Goal: Task Accomplishment & Management: Use online tool/utility

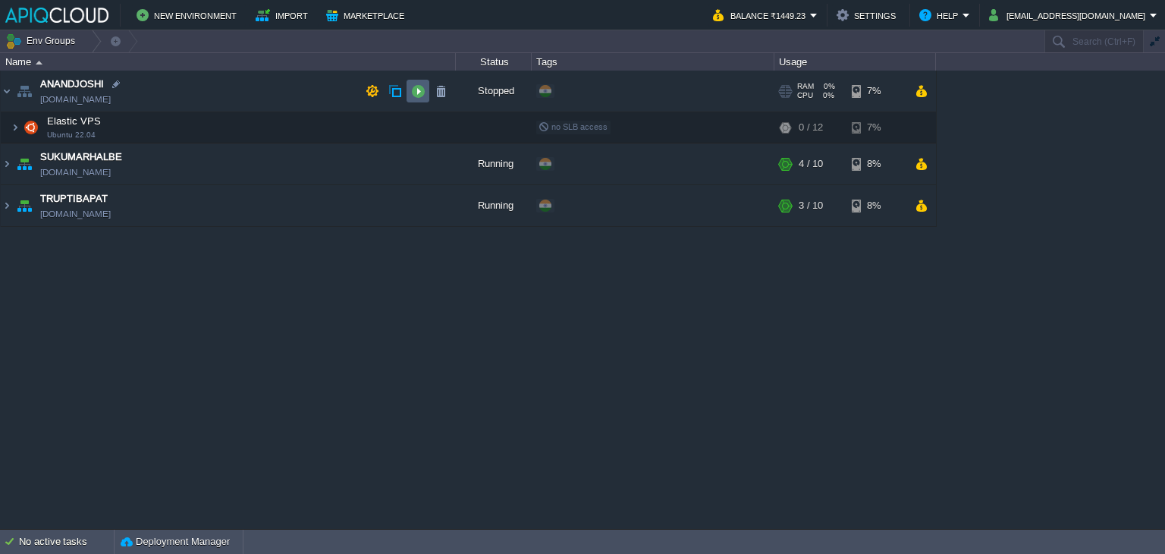
click at [419, 88] on button "button" at bounding box center [418, 91] width 14 height 14
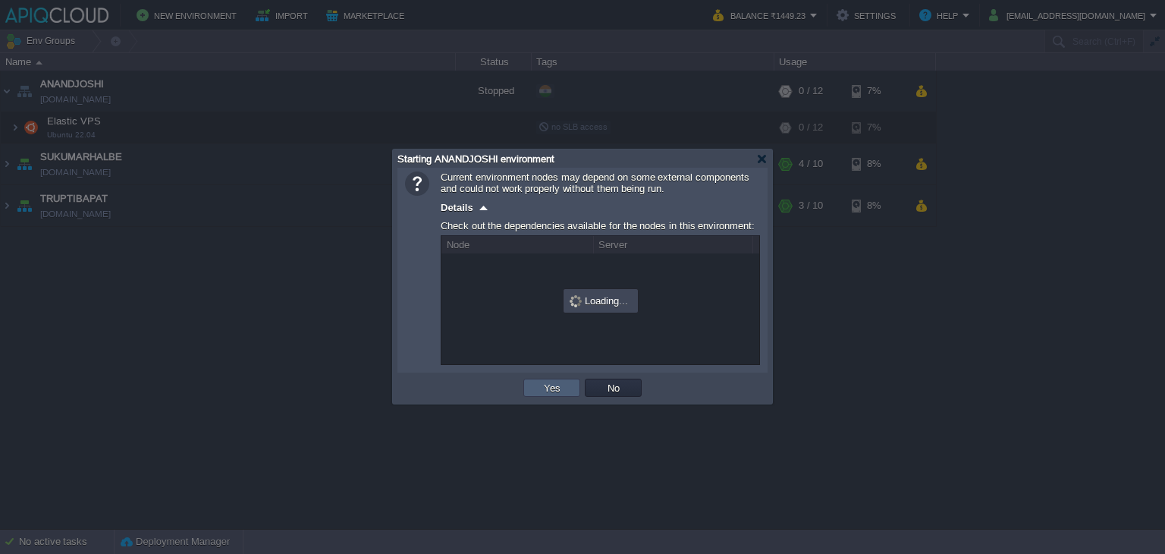
click at [541, 386] on button "Yes" at bounding box center [552, 388] width 26 height 14
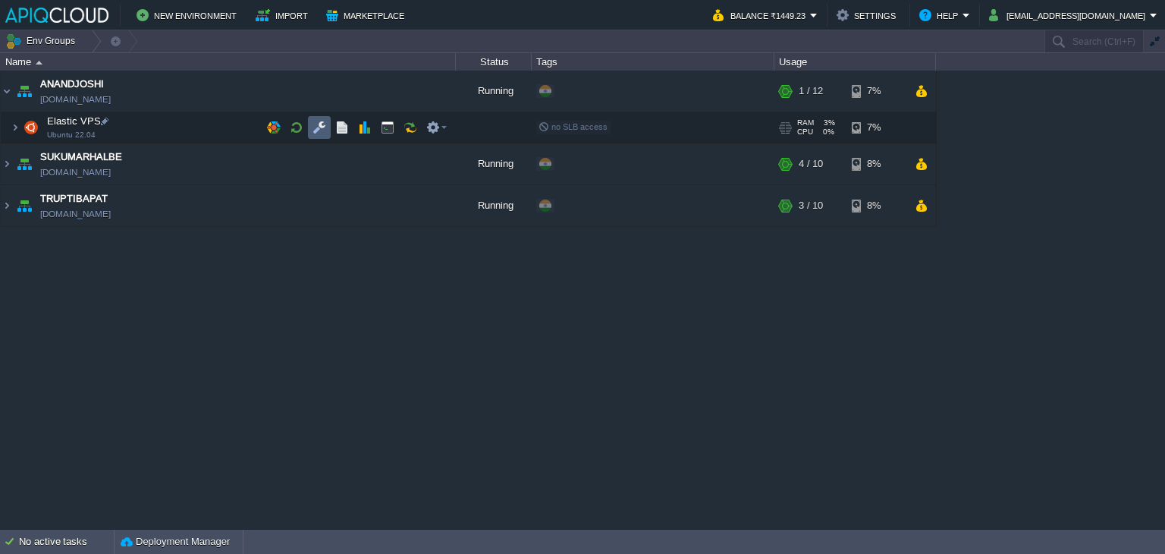
click at [326, 126] on td at bounding box center [319, 127] width 23 height 23
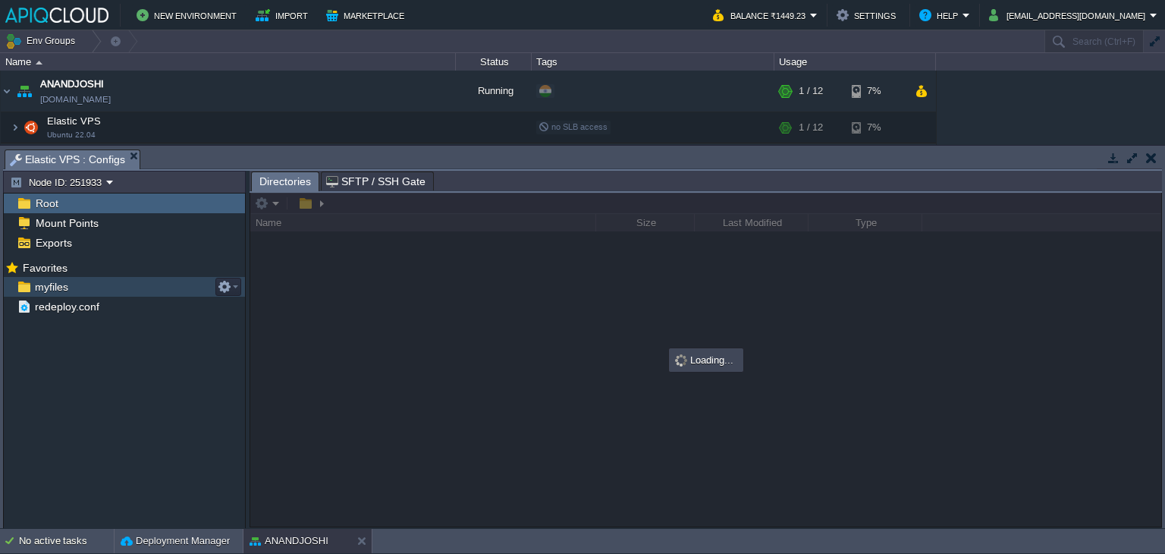
click at [49, 289] on span "myfiles" at bounding box center [51, 287] width 39 height 14
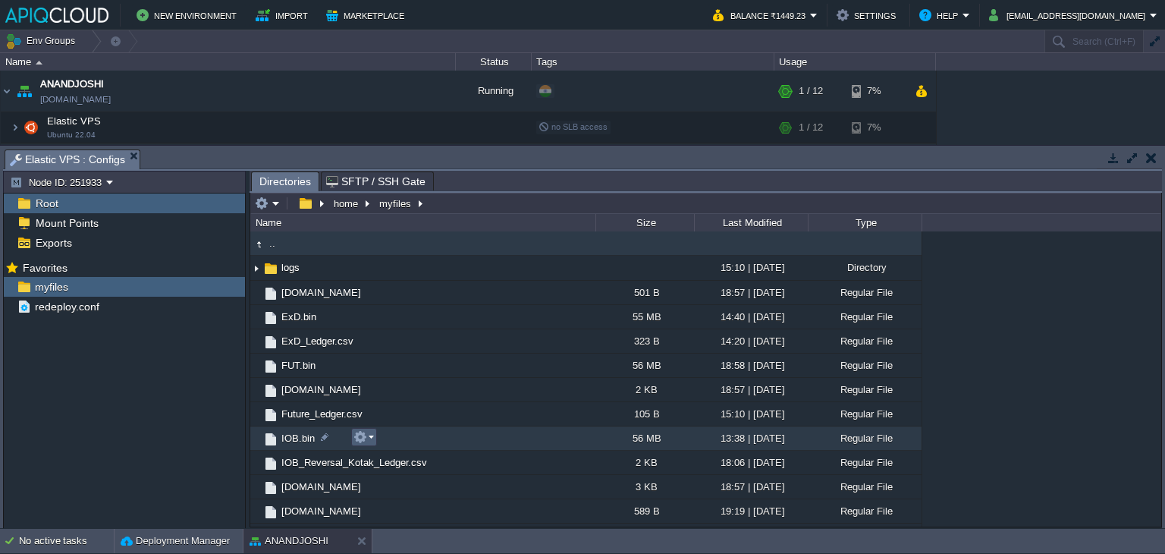
click at [369, 436] on em at bounding box center [363, 437] width 20 height 14
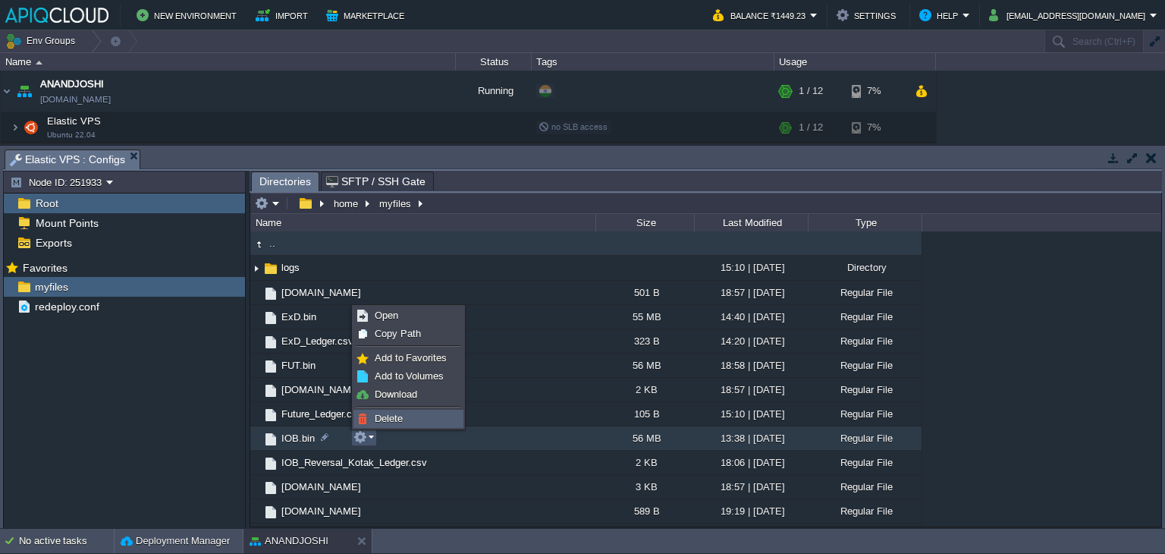
click at [397, 418] on span "Delete" at bounding box center [389, 417] width 28 height 11
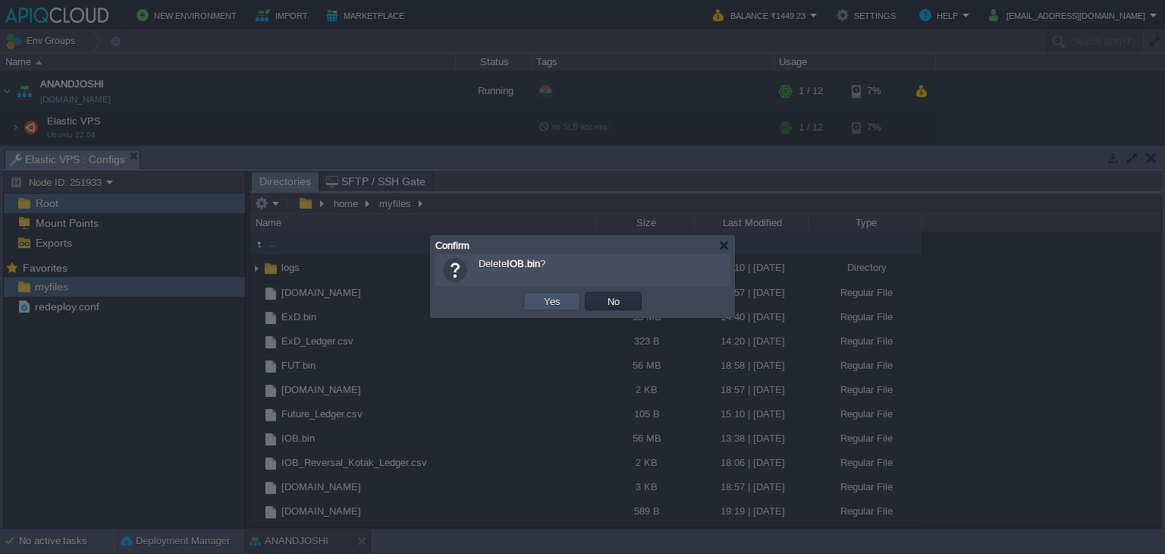
click at [546, 295] on button "Yes" at bounding box center [552, 301] width 26 height 14
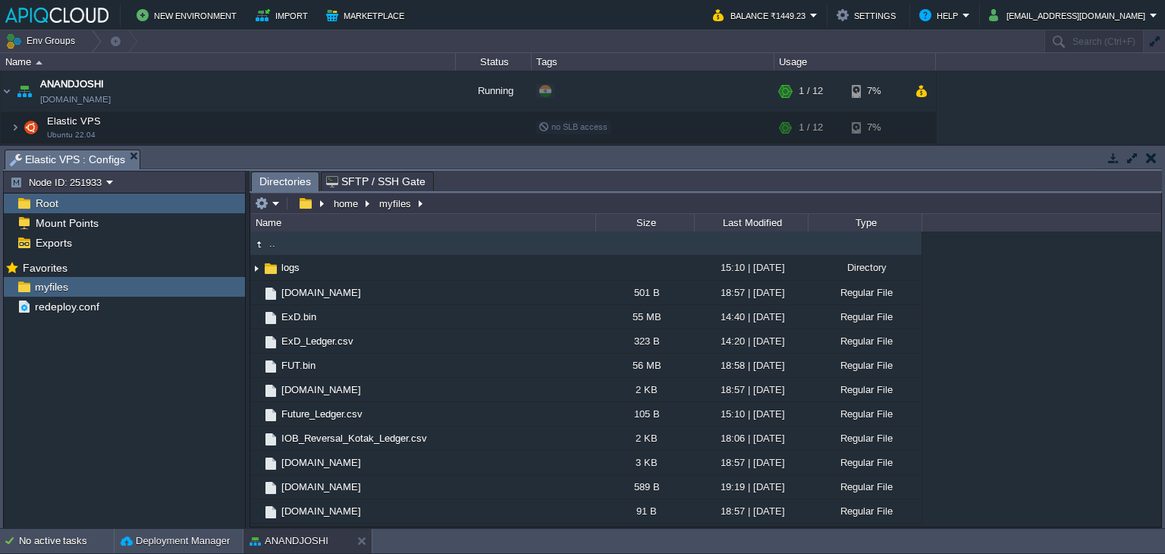
click at [1149, 159] on button "button" at bounding box center [1151, 158] width 11 height 14
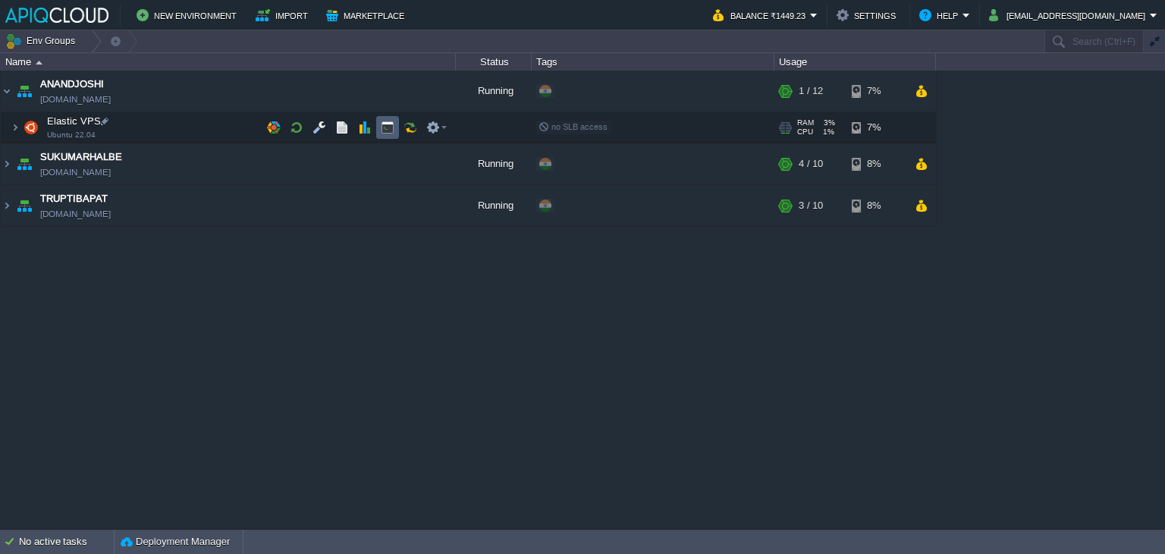
click at [381, 122] on button "button" at bounding box center [388, 128] width 14 height 14
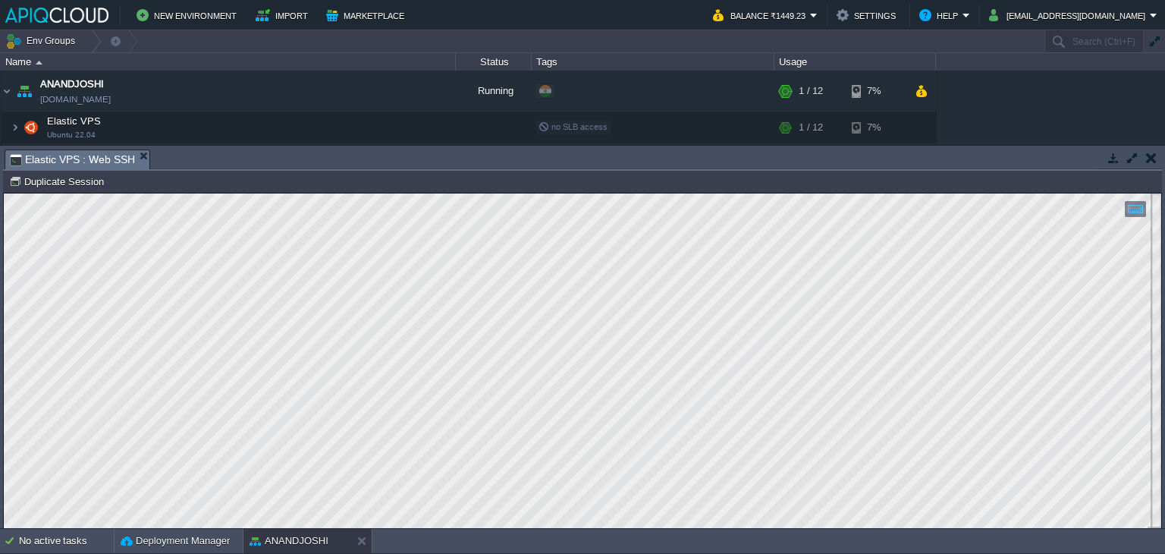
click at [1151, 156] on button "button" at bounding box center [1151, 158] width 11 height 14
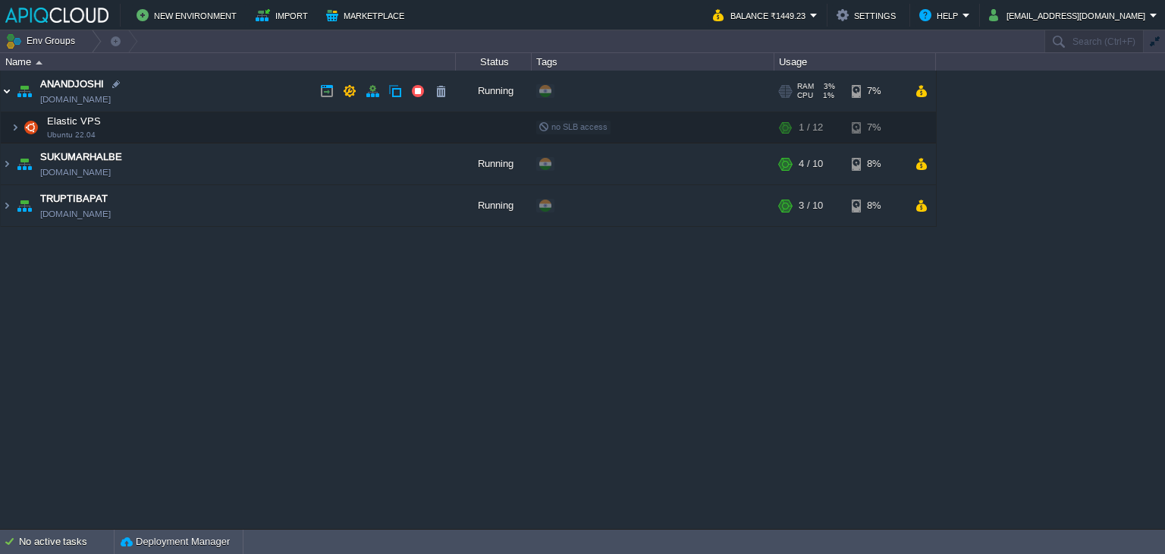
click at [7, 88] on img at bounding box center [7, 91] width 12 height 41
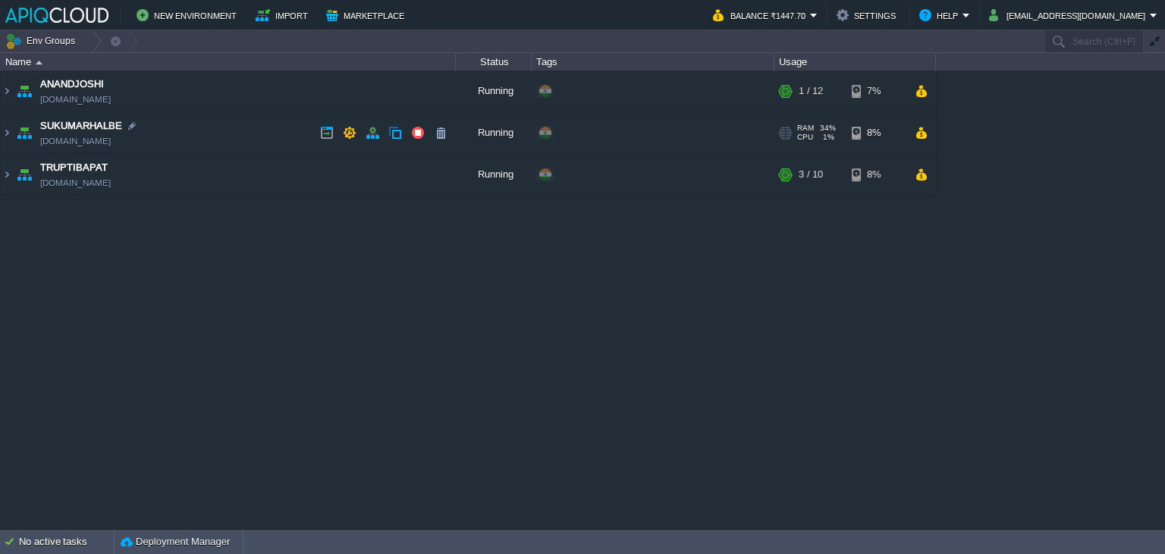
click at [234, 138] on td "SUKUMARHALBE [DOMAIN_NAME]" at bounding box center [228, 133] width 455 height 42
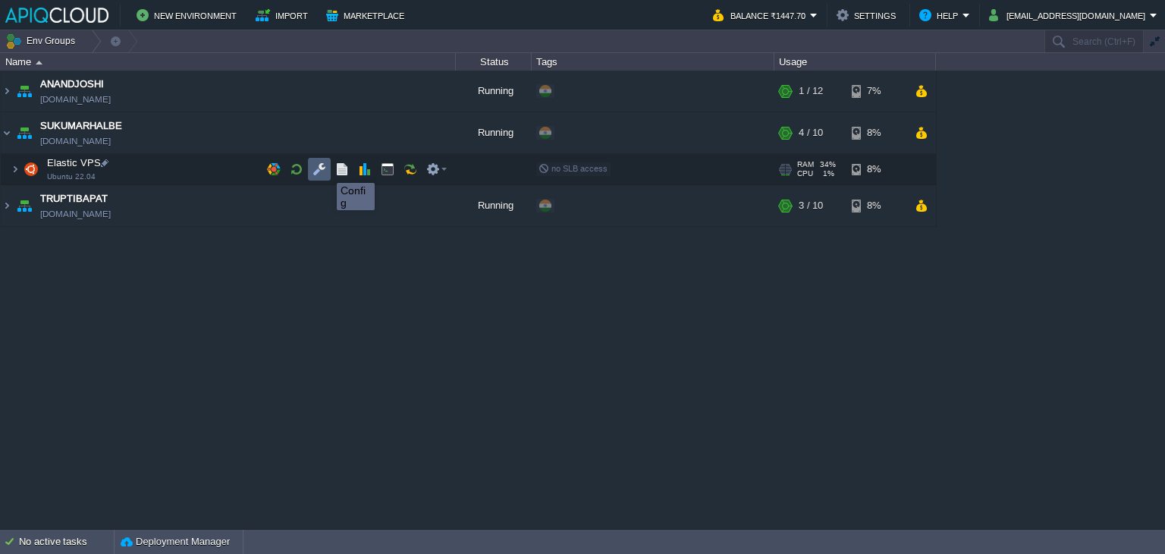
click at [320, 168] on button "button" at bounding box center [319, 169] width 14 height 14
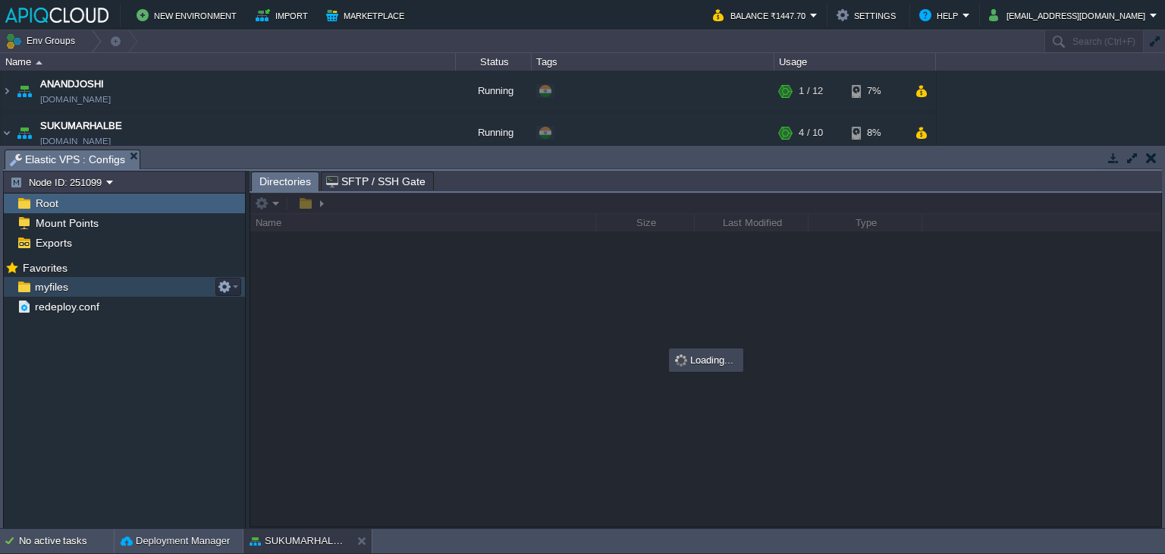
click at [52, 293] on span "myfiles" at bounding box center [51, 287] width 39 height 14
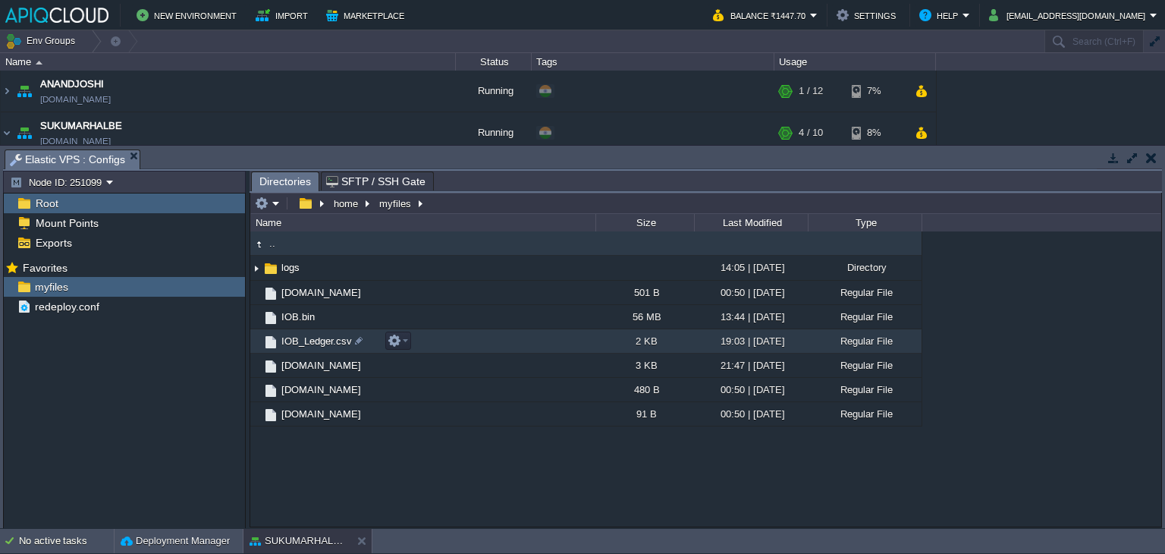
click at [321, 343] on span "IOB_Ledger.csv" at bounding box center [316, 340] width 75 height 13
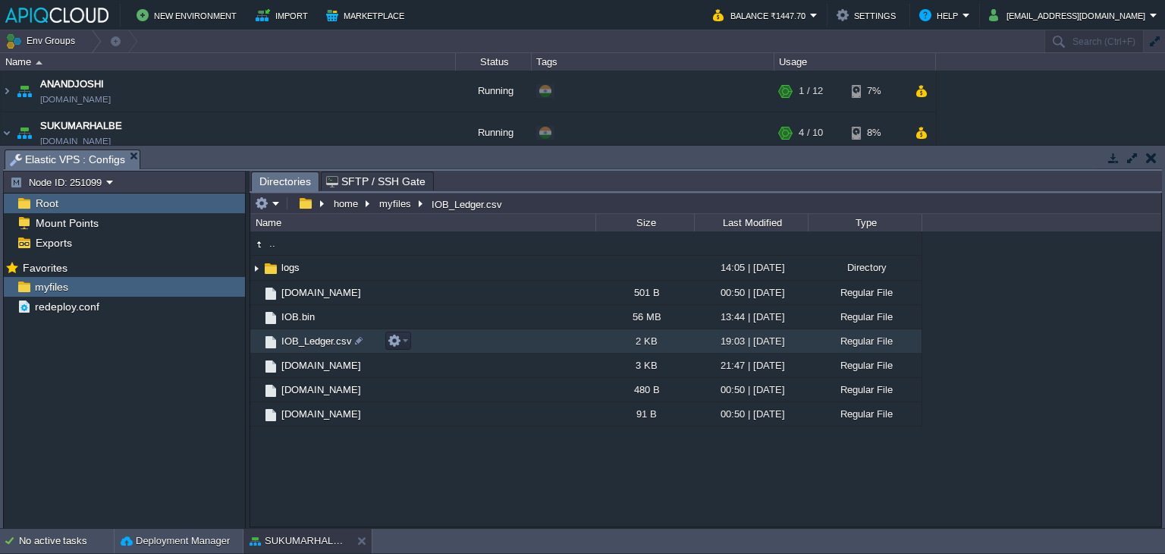
click at [321, 343] on span "IOB_Ledger.csv" at bounding box center [316, 340] width 75 height 13
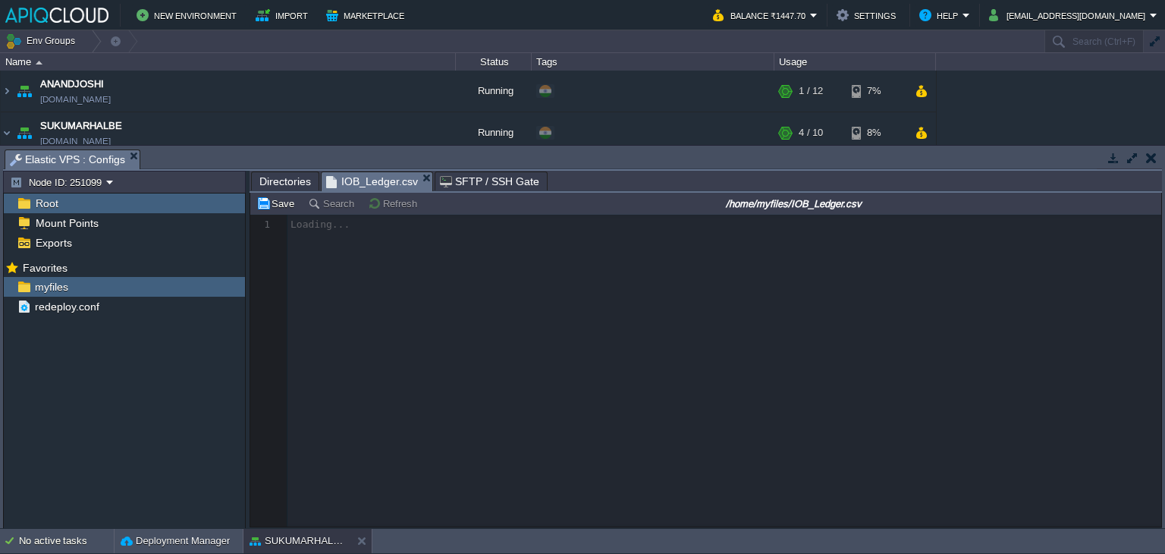
scroll to position [5, 0]
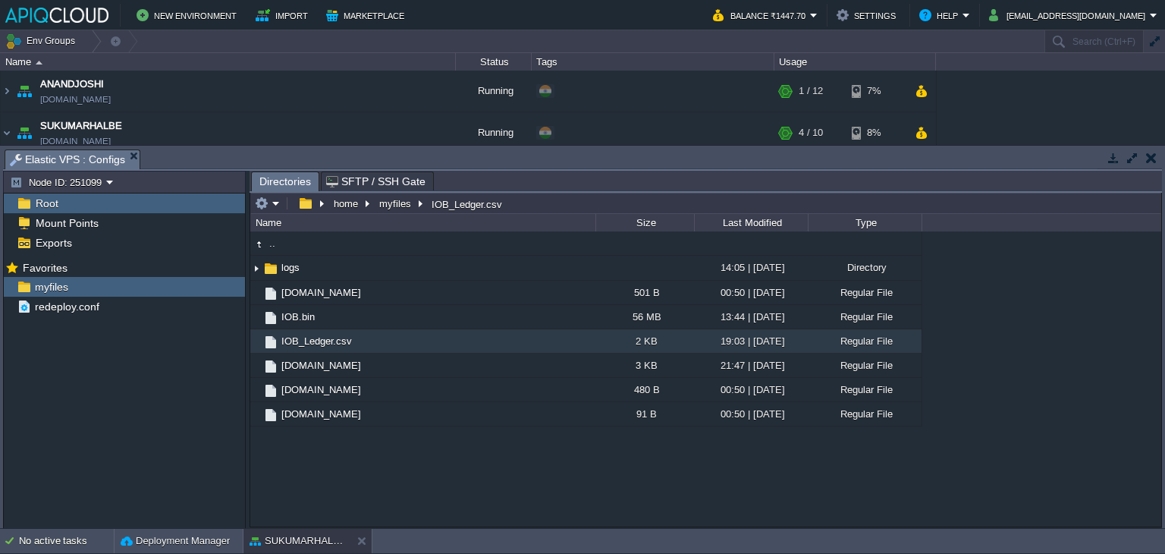
click at [1156, 162] on button "button" at bounding box center [1151, 158] width 11 height 14
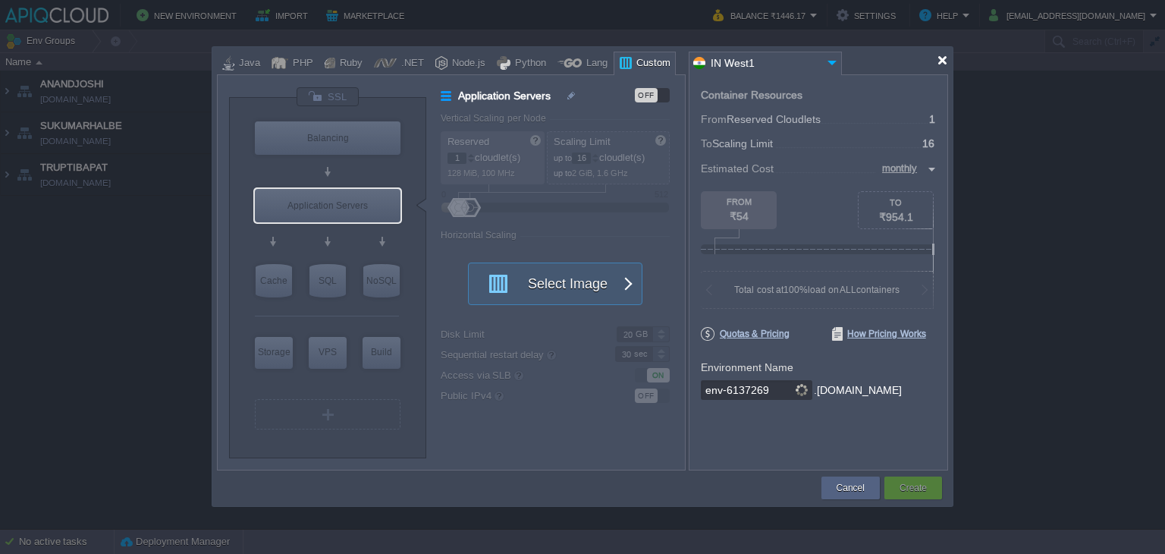
click at [943, 59] on div at bounding box center [941, 60] width 11 height 11
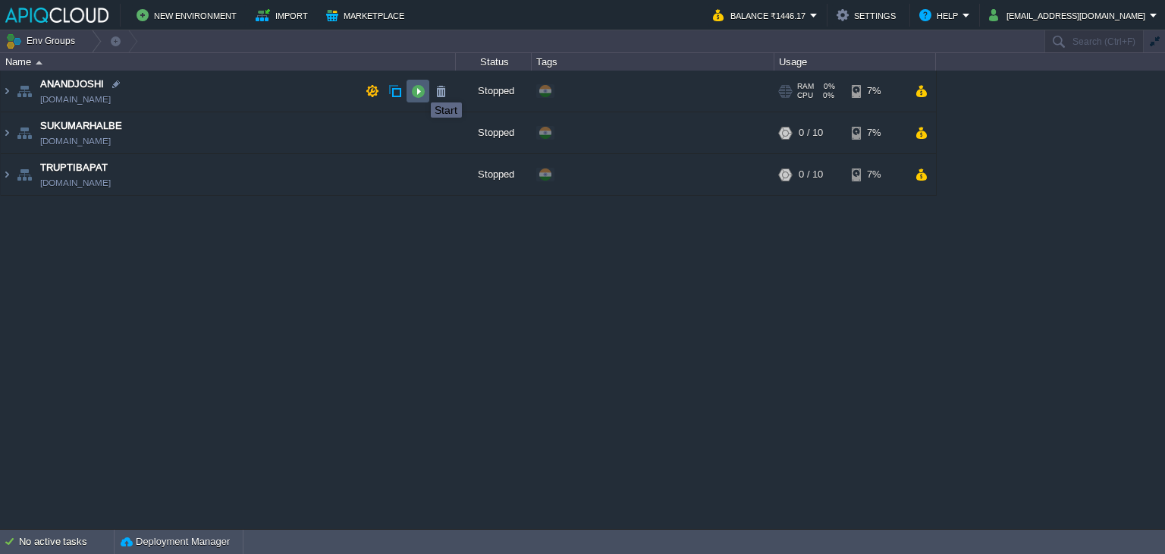
click at [419, 89] on button "button" at bounding box center [418, 91] width 14 height 14
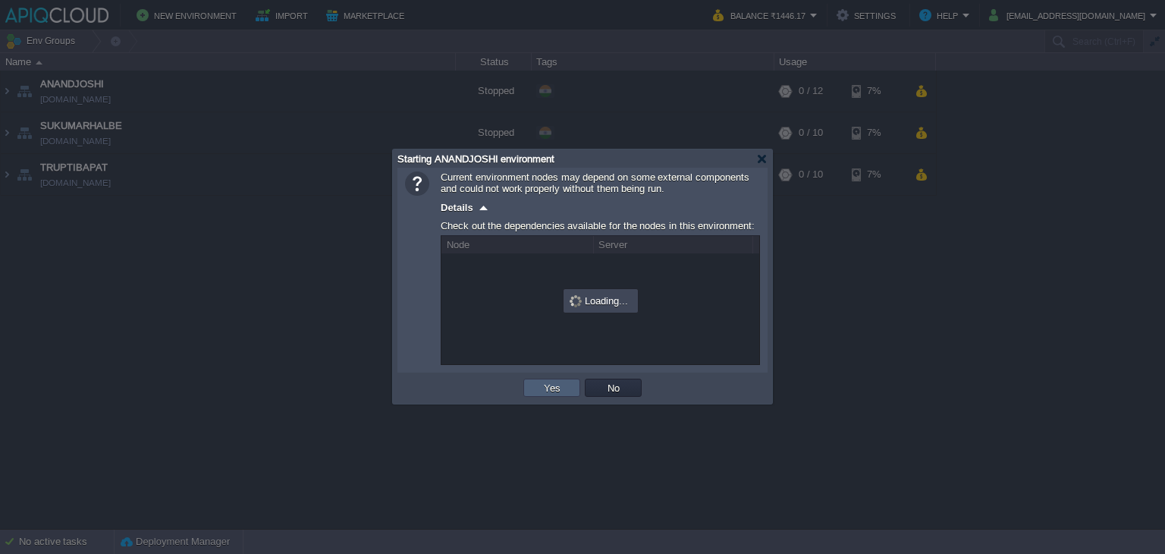
click at [540, 384] on button "Yes" at bounding box center [552, 388] width 26 height 14
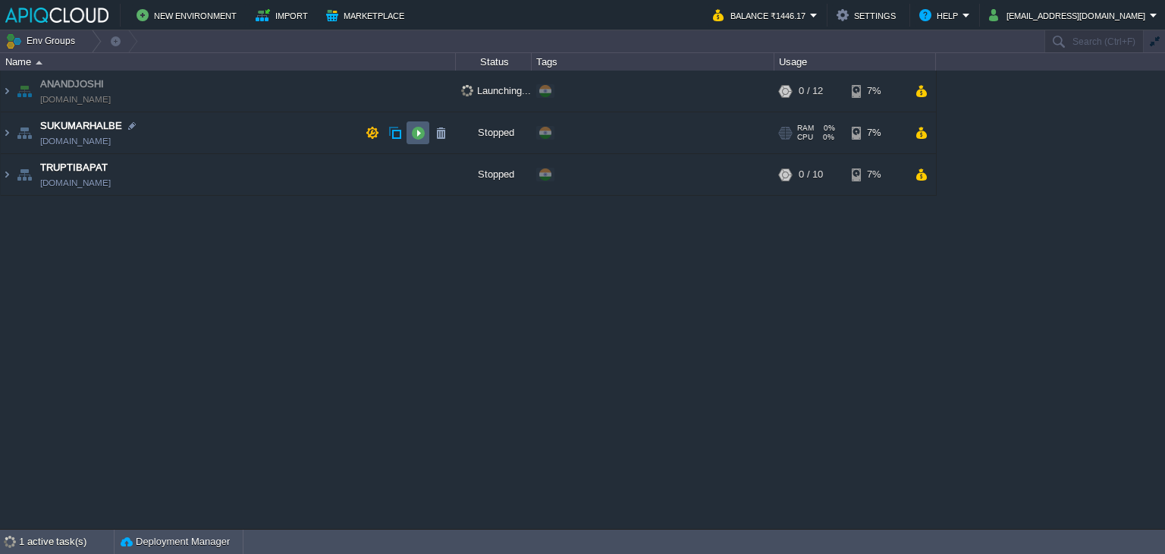
click at [422, 133] on button "button" at bounding box center [418, 133] width 14 height 14
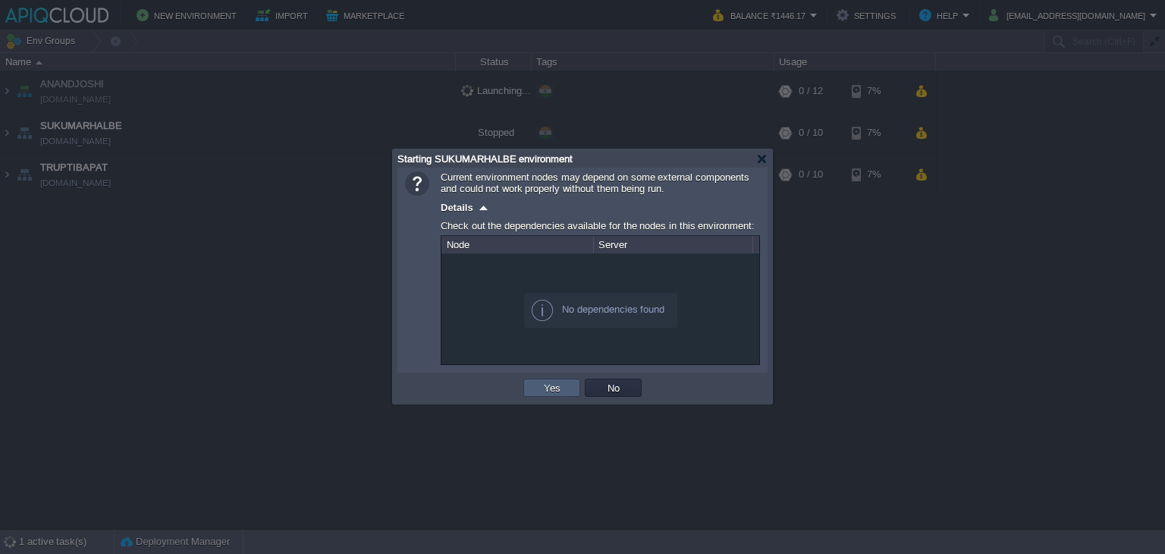
click at [532, 389] on td "Yes" at bounding box center [551, 387] width 57 height 18
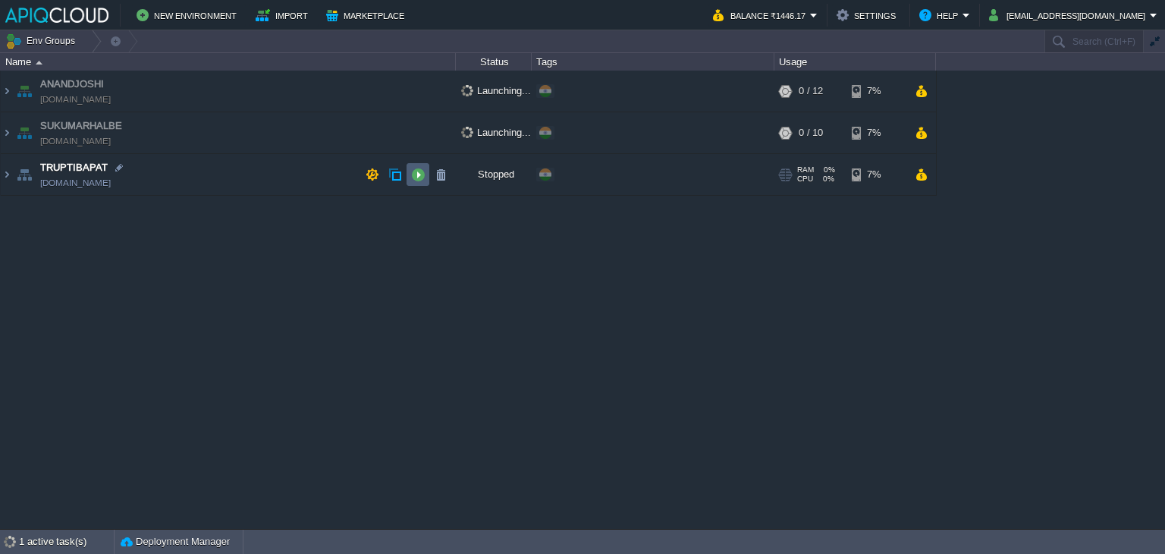
click at [419, 173] on button "button" at bounding box center [418, 175] width 14 height 14
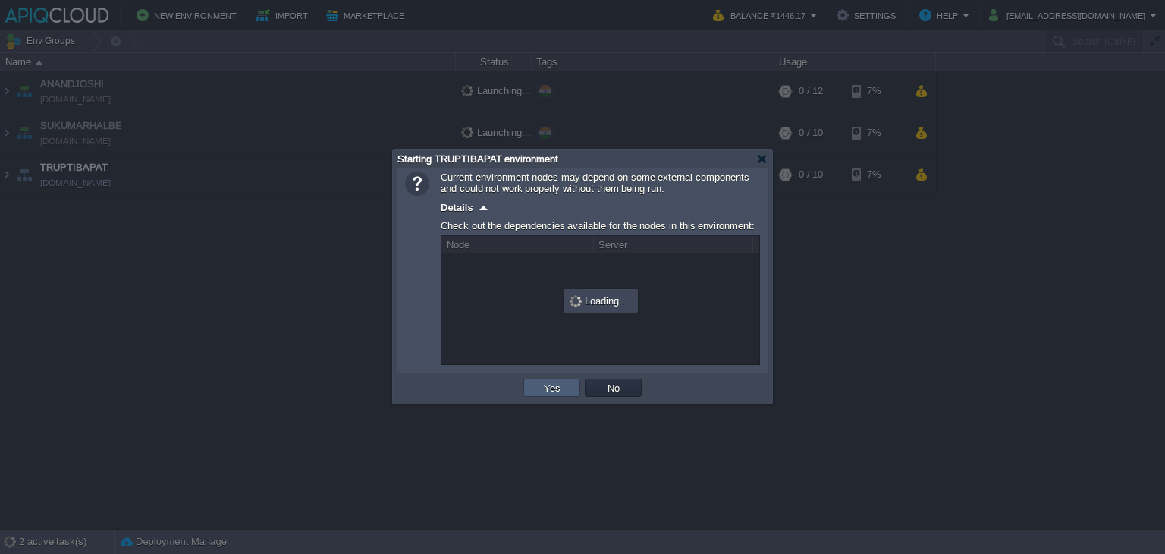
click at [543, 384] on button "Yes" at bounding box center [552, 388] width 26 height 14
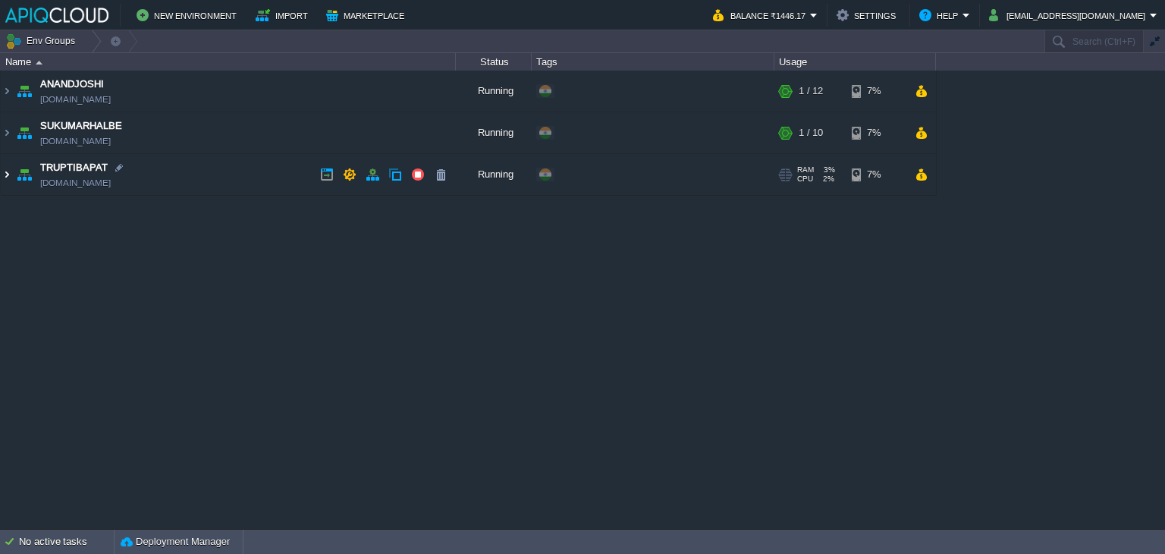
click at [5, 181] on img at bounding box center [7, 174] width 12 height 41
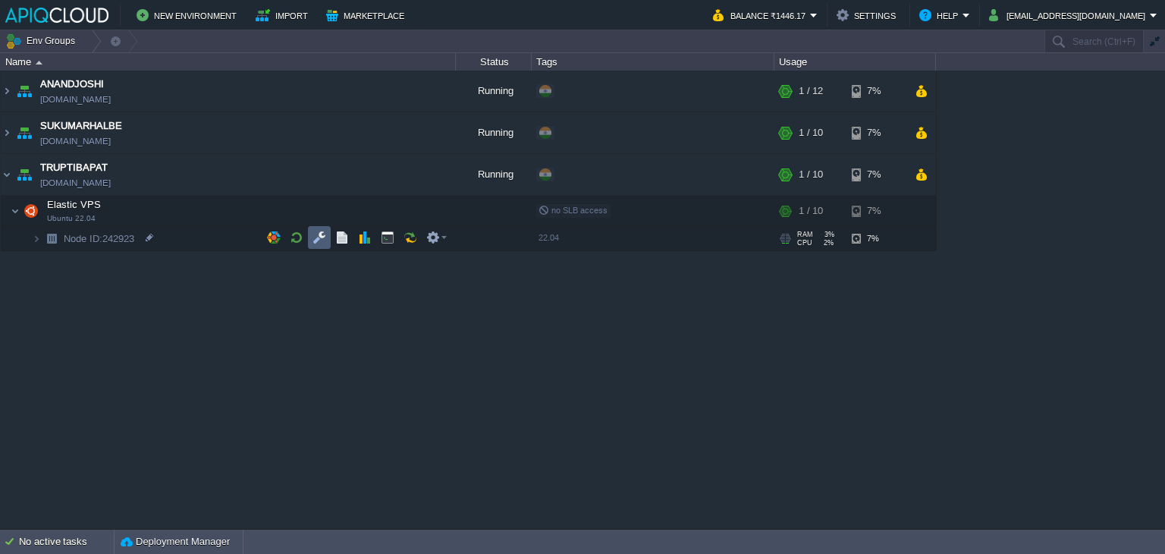
click at [315, 226] on td at bounding box center [319, 237] width 23 height 23
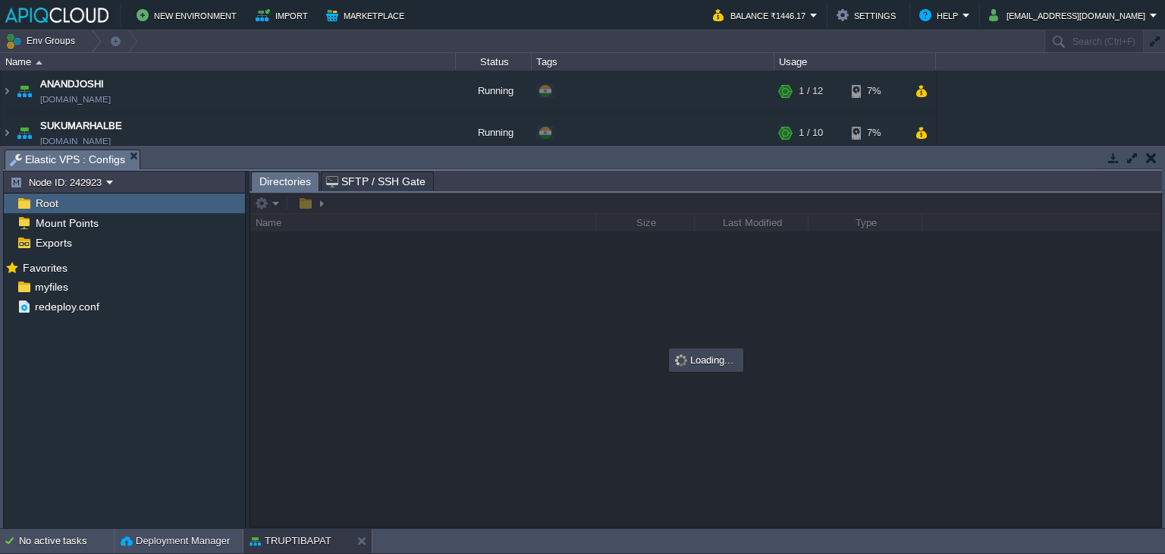
click at [1150, 159] on button "button" at bounding box center [1151, 158] width 11 height 14
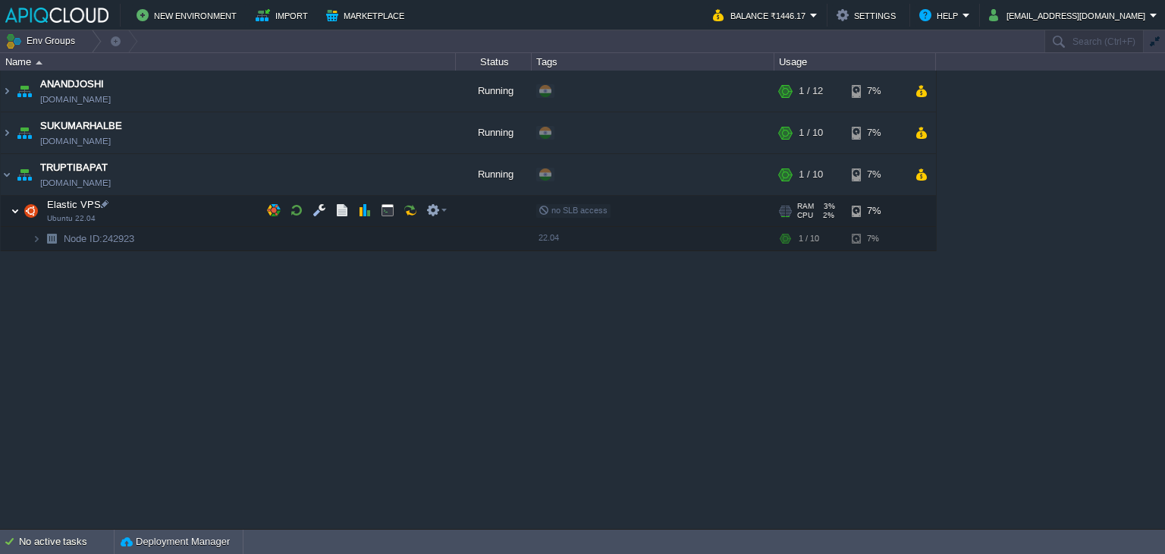
click at [12, 211] on img at bounding box center [15, 211] width 9 height 30
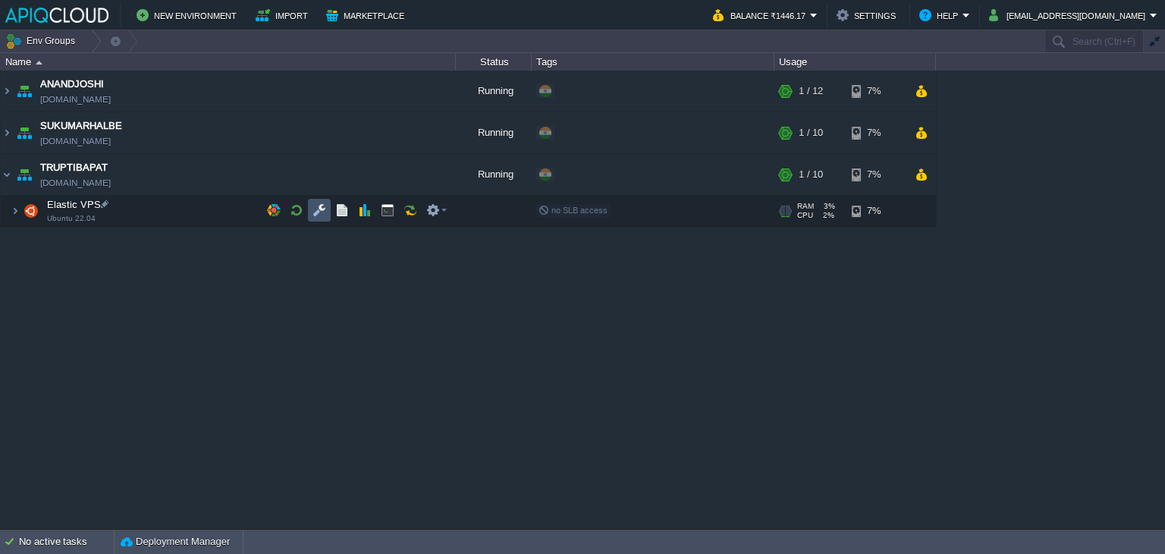
click at [321, 209] on button "button" at bounding box center [319, 210] width 14 height 14
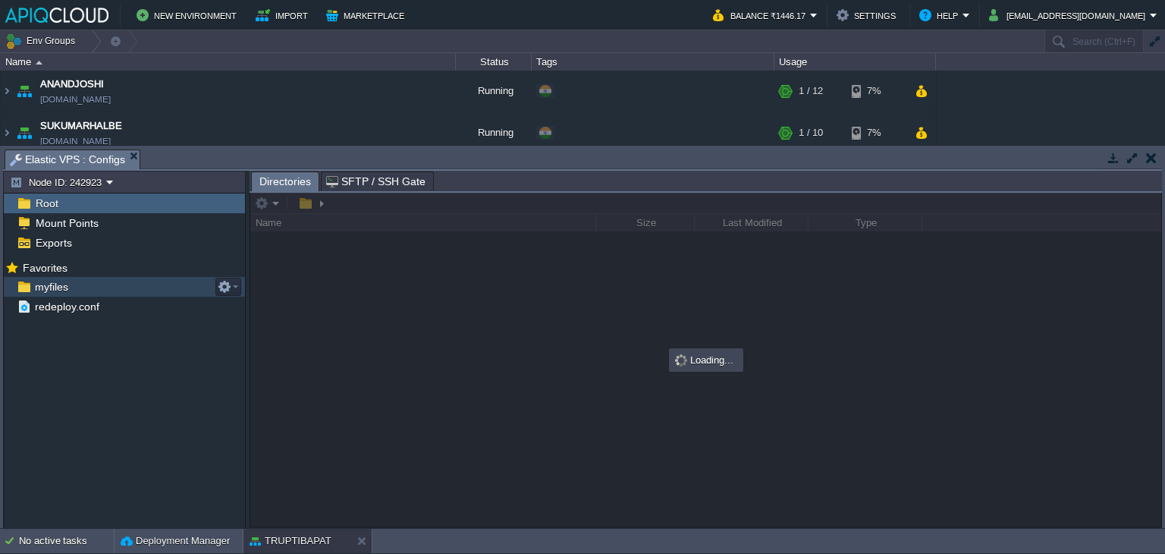
click at [47, 291] on span "myfiles" at bounding box center [51, 287] width 39 height 14
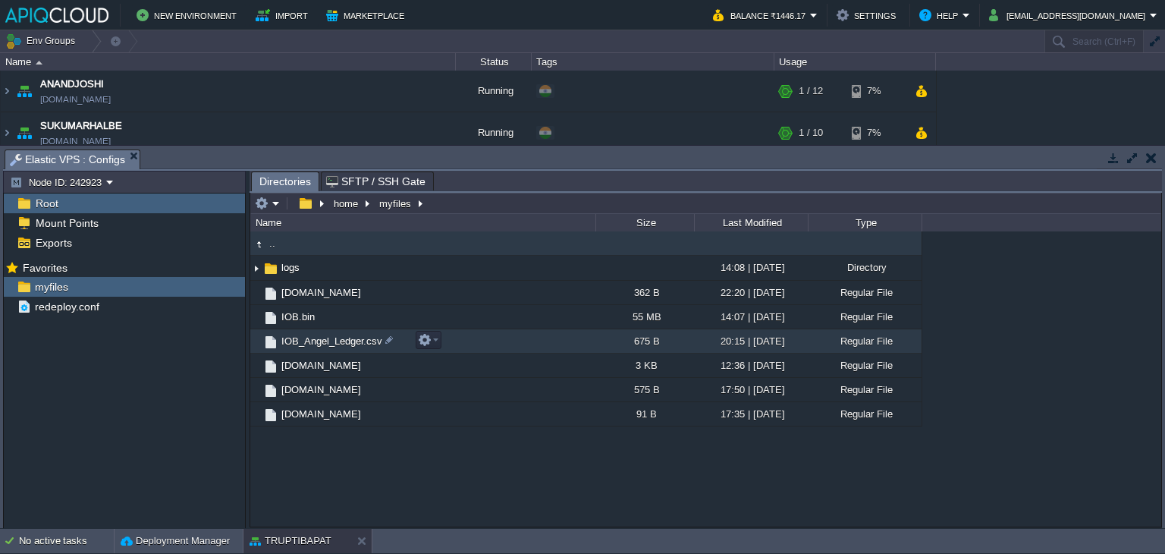
click at [356, 340] on span "IOB_Angel_Ledger.csv" at bounding box center [331, 340] width 105 height 13
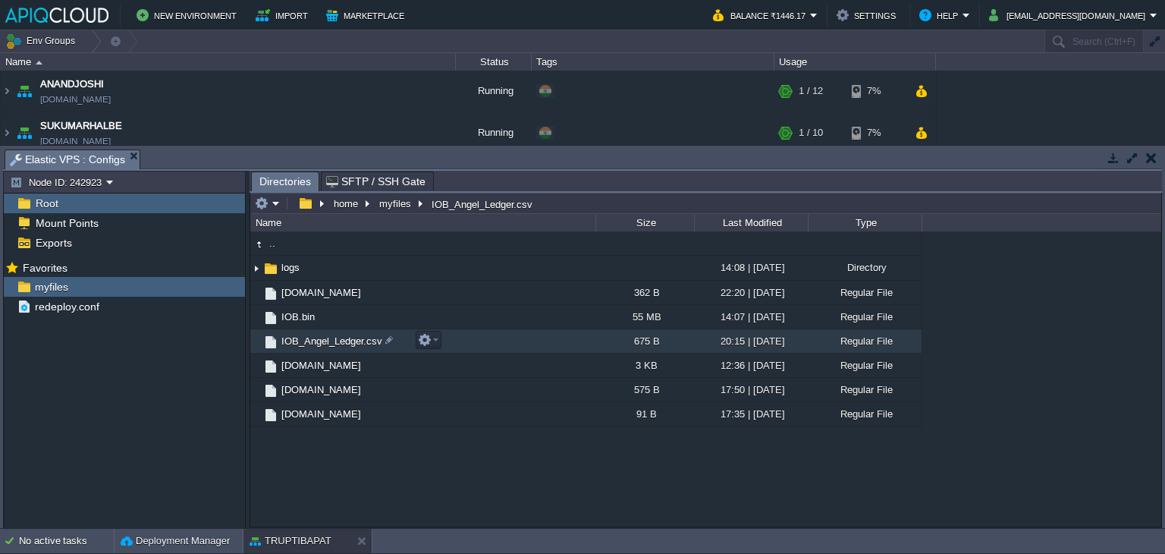
click at [356, 340] on span "IOB_Angel_Ledger.csv" at bounding box center [331, 340] width 105 height 13
click at [291, 174] on span "Directories" at bounding box center [285, 181] width 52 height 19
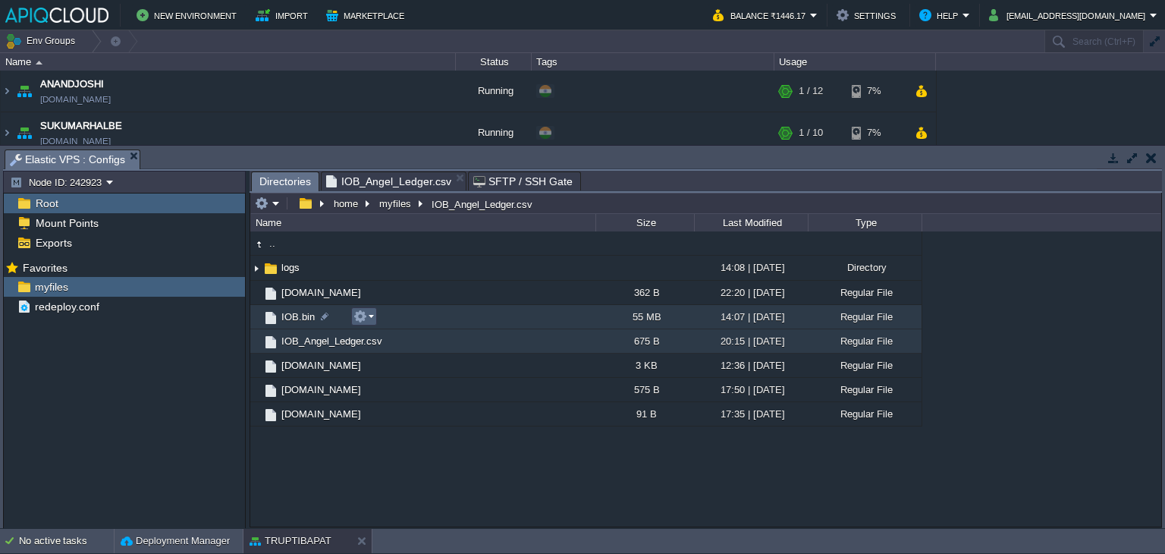
click at [367, 316] on em at bounding box center [363, 316] width 20 height 14
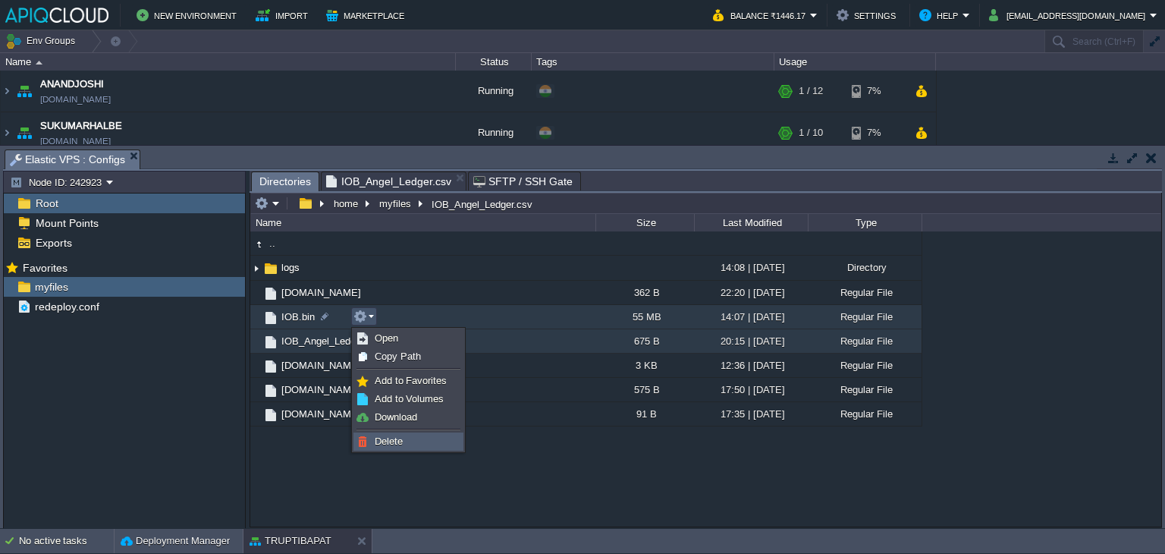
click at [386, 438] on span "Delete" at bounding box center [389, 440] width 28 height 11
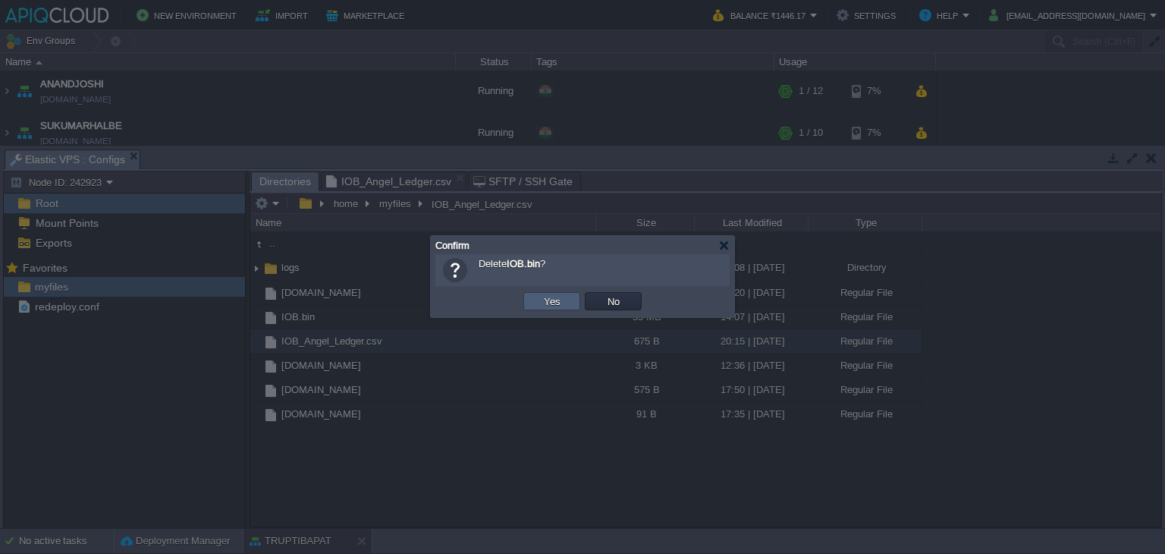
click at [555, 296] on button "Yes" at bounding box center [552, 301] width 26 height 14
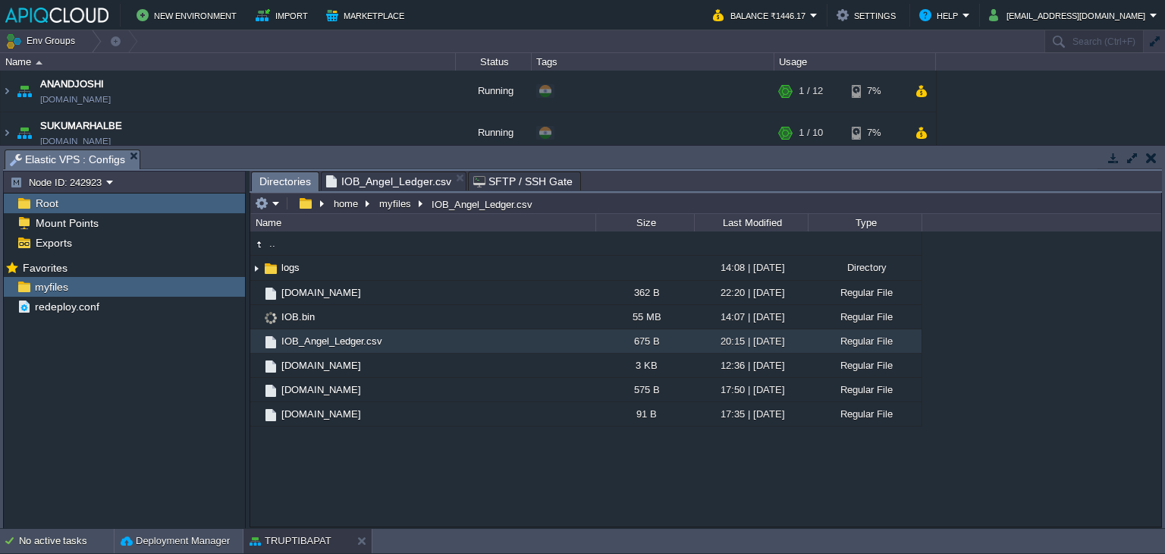
click at [403, 181] on span "IOB_Angel_Ledger.csv" at bounding box center [388, 181] width 125 height 18
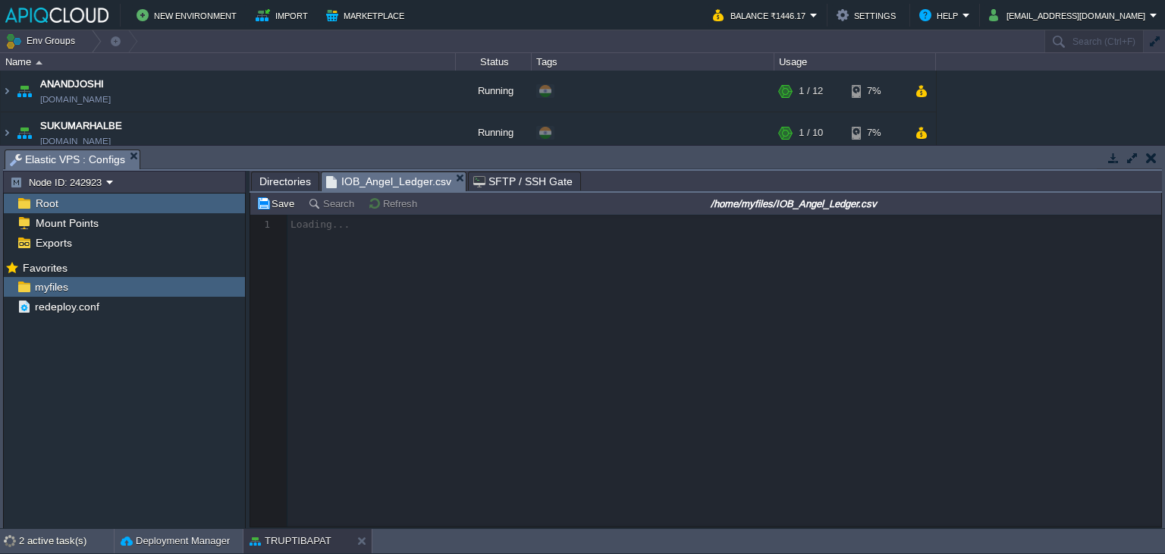
scroll to position [5, 0]
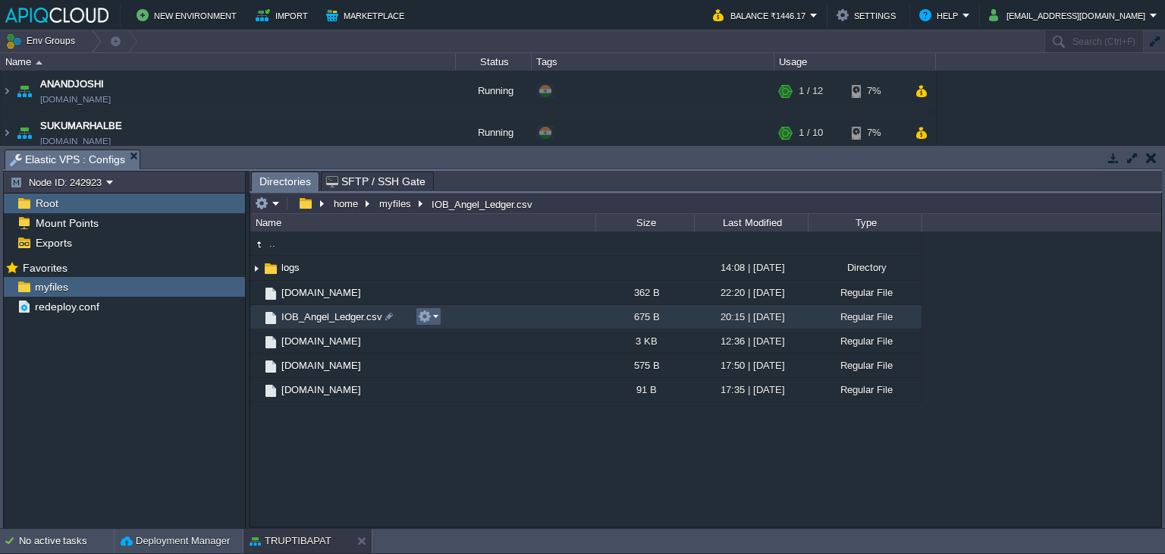
click at [431, 316] on em at bounding box center [428, 316] width 20 height 14
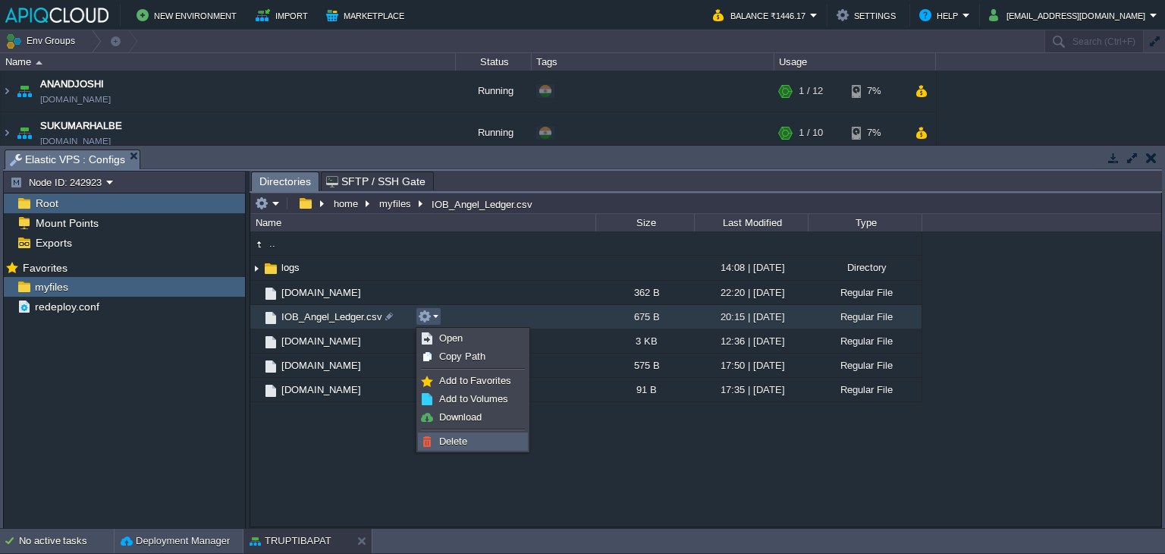
click at [447, 440] on span "Delete" at bounding box center [453, 440] width 28 height 11
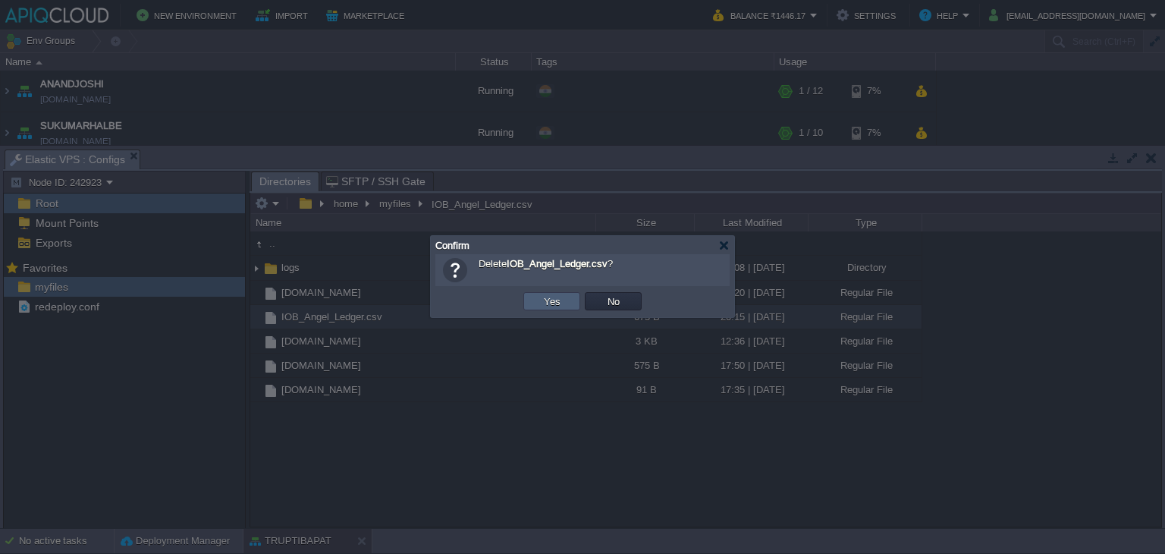
click at [552, 301] on button "Yes" at bounding box center [552, 301] width 26 height 14
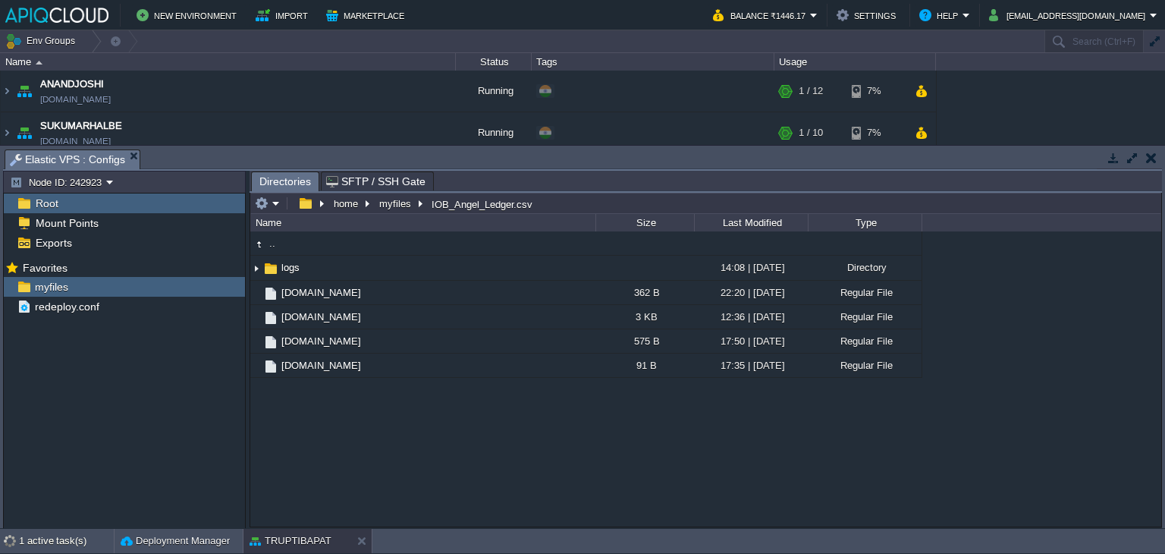
click at [1147, 152] on button "button" at bounding box center [1151, 158] width 11 height 14
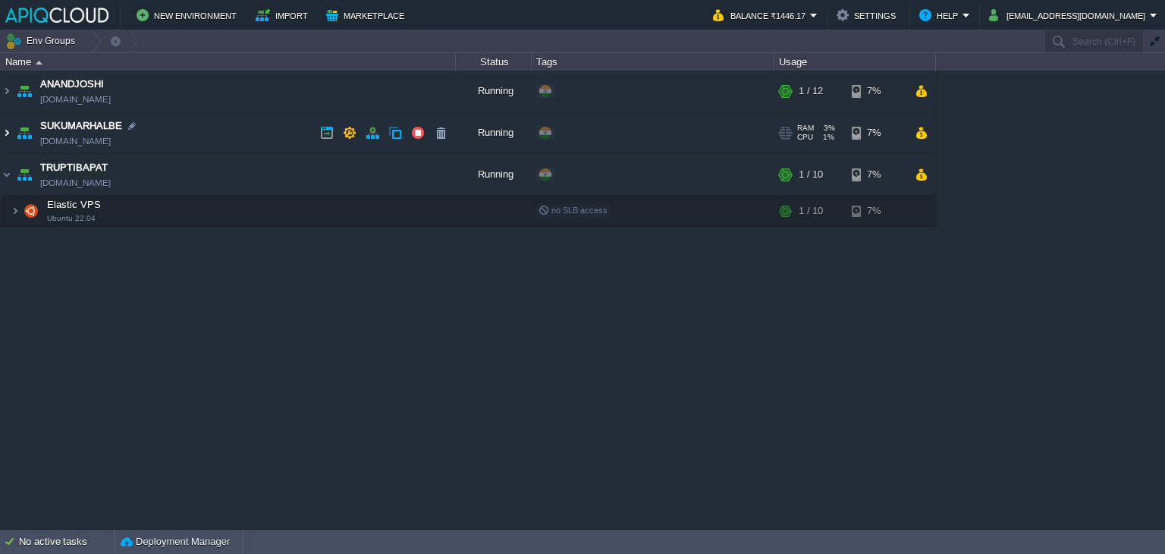
click at [8, 134] on img at bounding box center [7, 132] width 12 height 41
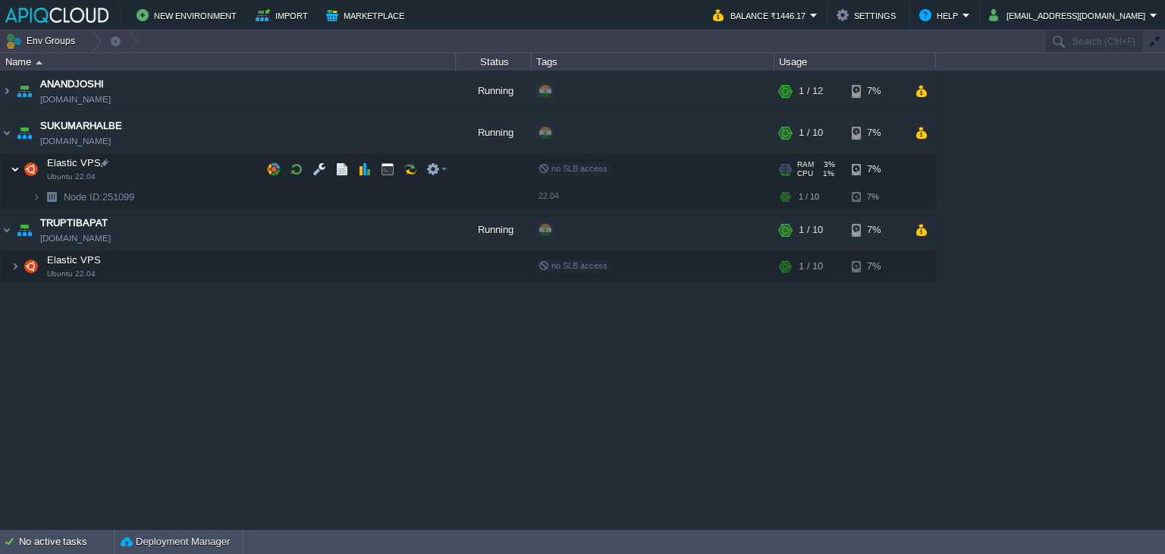
click at [15, 169] on img at bounding box center [15, 169] width 9 height 30
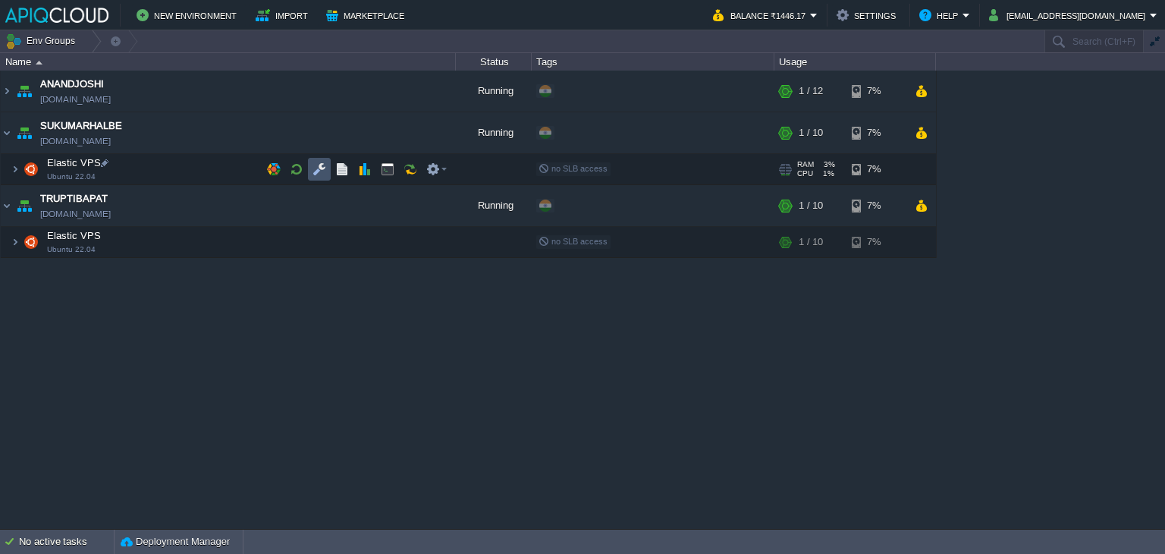
click at [315, 168] on button "button" at bounding box center [319, 169] width 14 height 14
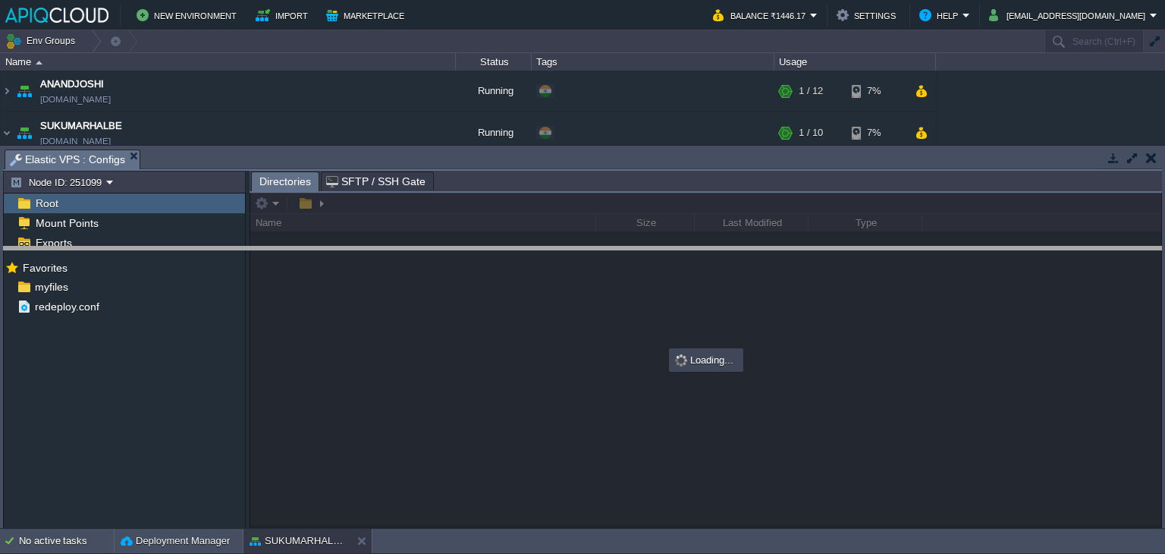
drag, startPoint x: 257, startPoint y: 149, endPoint x: 252, endPoint y: 246, distance: 97.2
click at [252, 246] on body "New Environment Import Marketplace Bonus ₹0.00 Upgrade Account Balance ₹1446.17…" at bounding box center [582, 277] width 1165 height 554
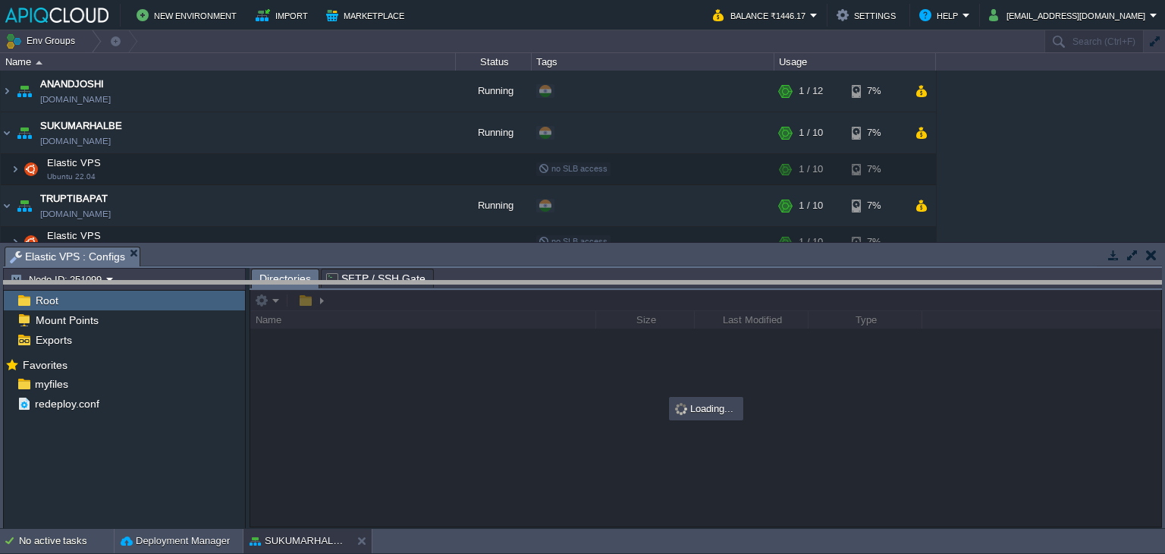
drag, startPoint x: 252, startPoint y: 249, endPoint x: 252, endPoint y: 293, distance: 43.2
click at [252, 293] on body "New Environment Import Marketplace Bonus ₹0.00 Upgrade Account Balance ₹1446.17…" at bounding box center [582, 277] width 1165 height 554
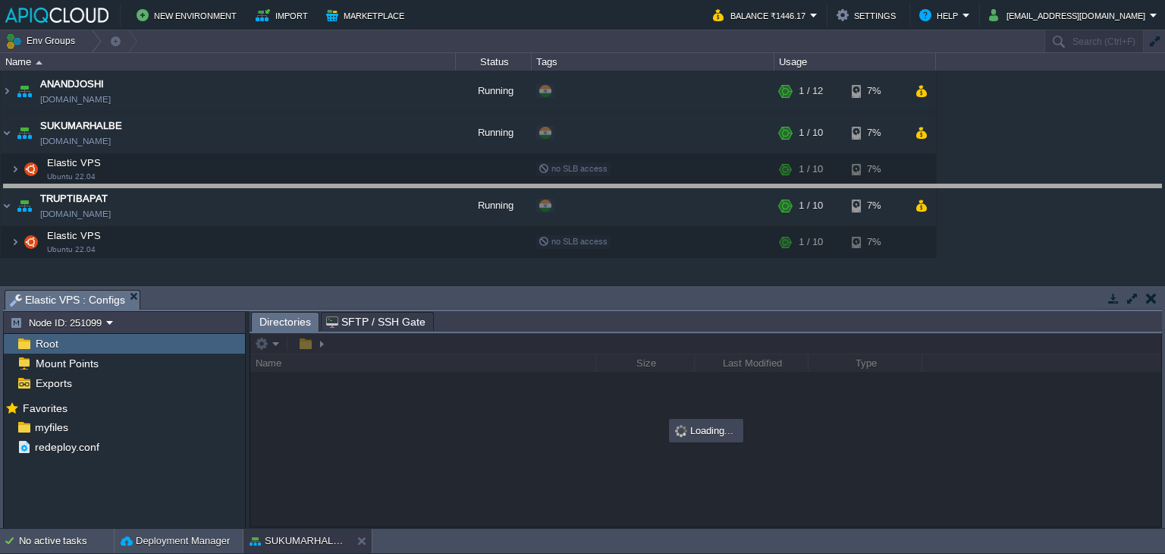
drag, startPoint x: 252, startPoint y: 294, endPoint x: 267, endPoint y: 185, distance: 110.1
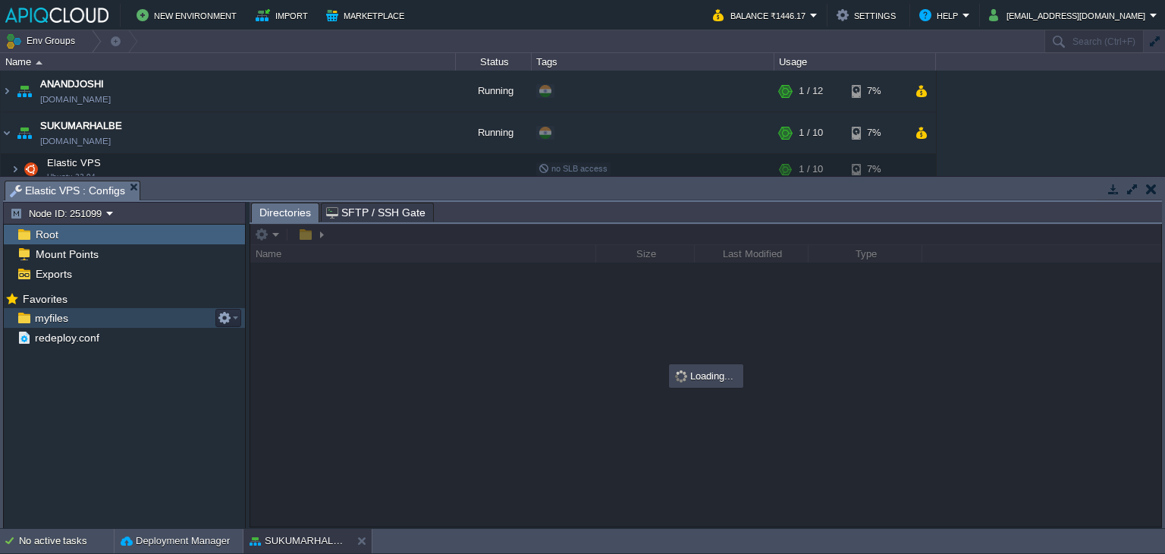
click at [45, 315] on span "myfiles" at bounding box center [51, 318] width 39 height 14
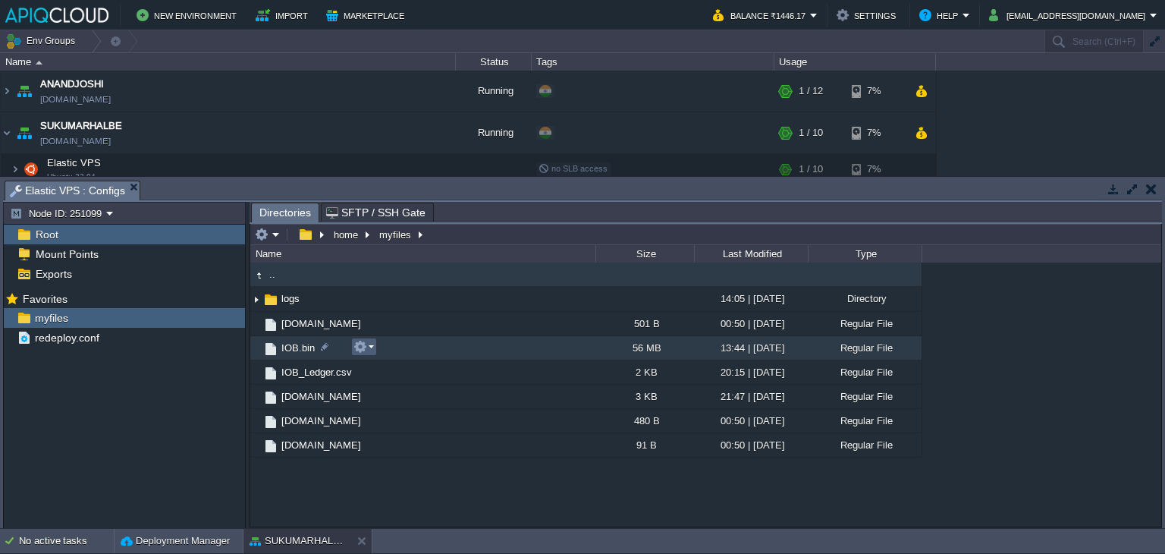
click at [367, 345] on em at bounding box center [363, 347] width 20 height 14
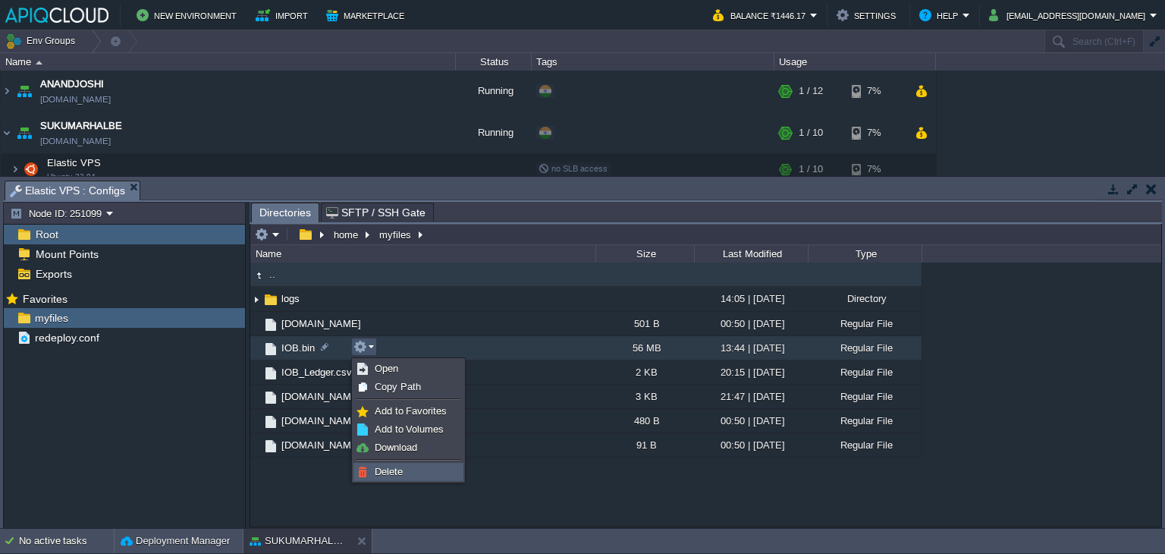
click at [402, 468] on span "Delete" at bounding box center [389, 471] width 28 height 11
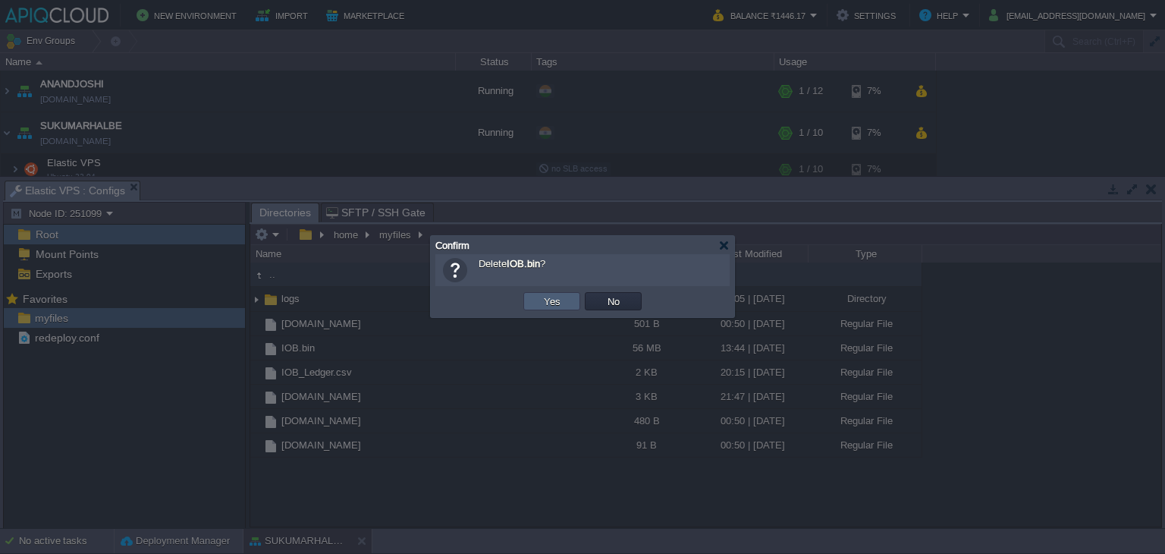
click at [538, 303] on td "Yes" at bounding box center [551, 301] width 57 height 18
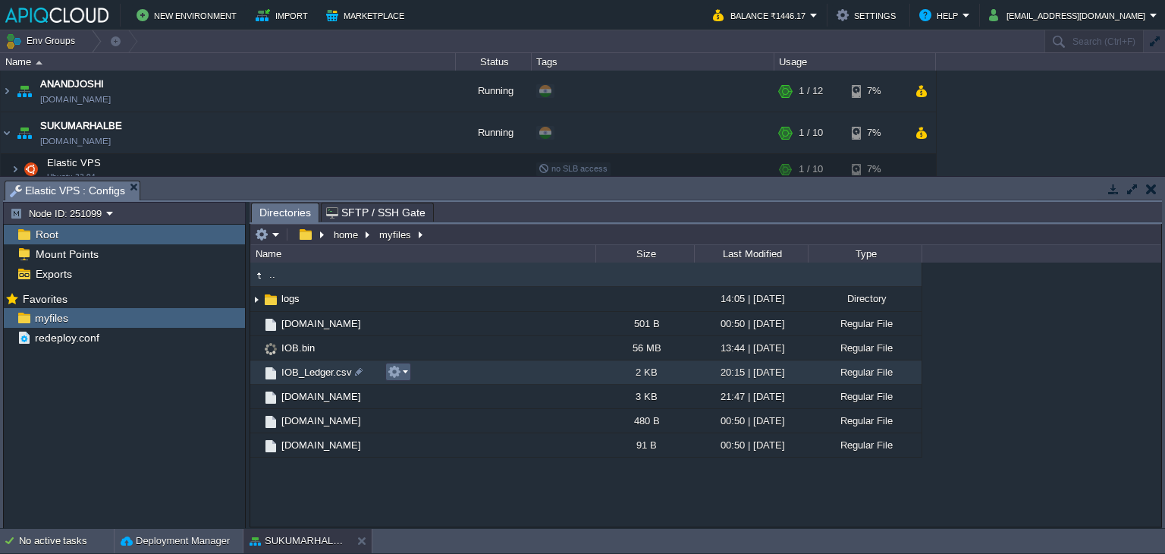
click at [399, 373] on button "button" at bounding box center [394, 372] width 14 height 14
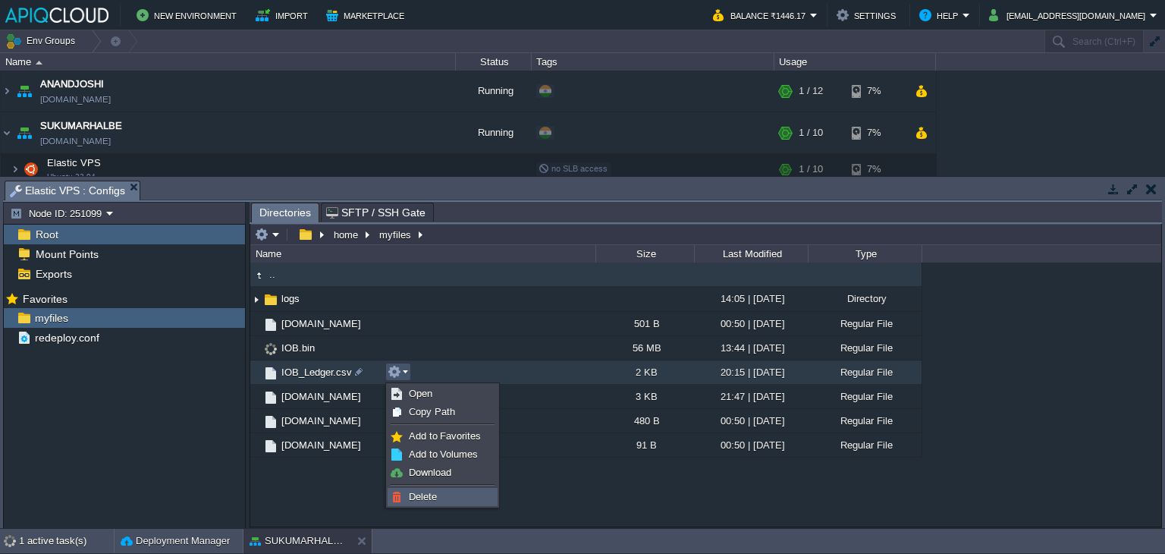
click at [428, 497] on span "Delete" at bounding box center [423, 496] width 28 height 11
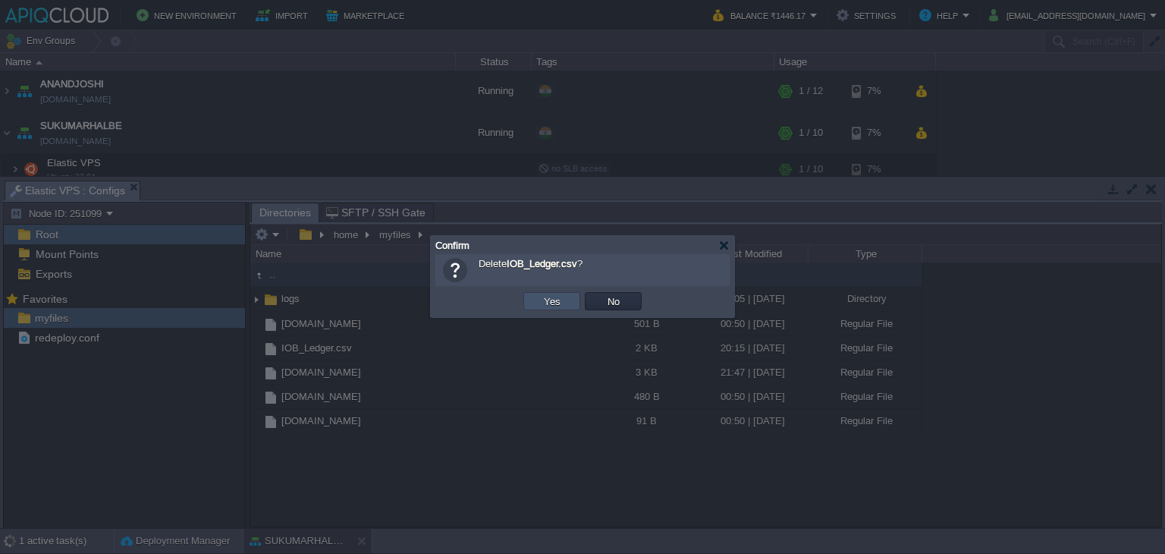
click at [562, 295] on button "Yes" at bounding box center [552, 301] width 26 height 14
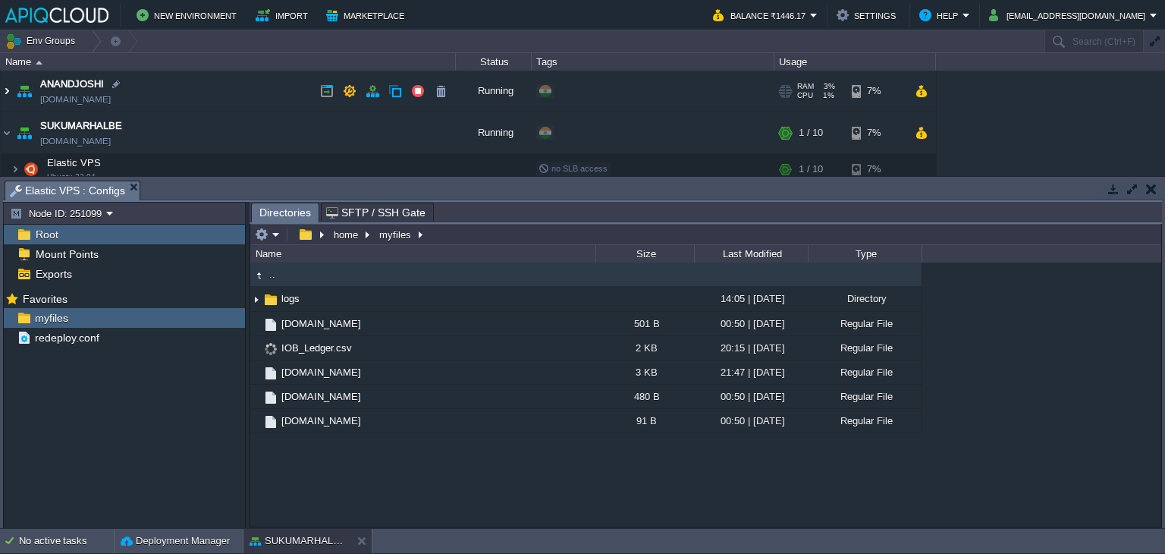
click at [11, 89] on img at bounding box center [7, 91] width 12 height 41
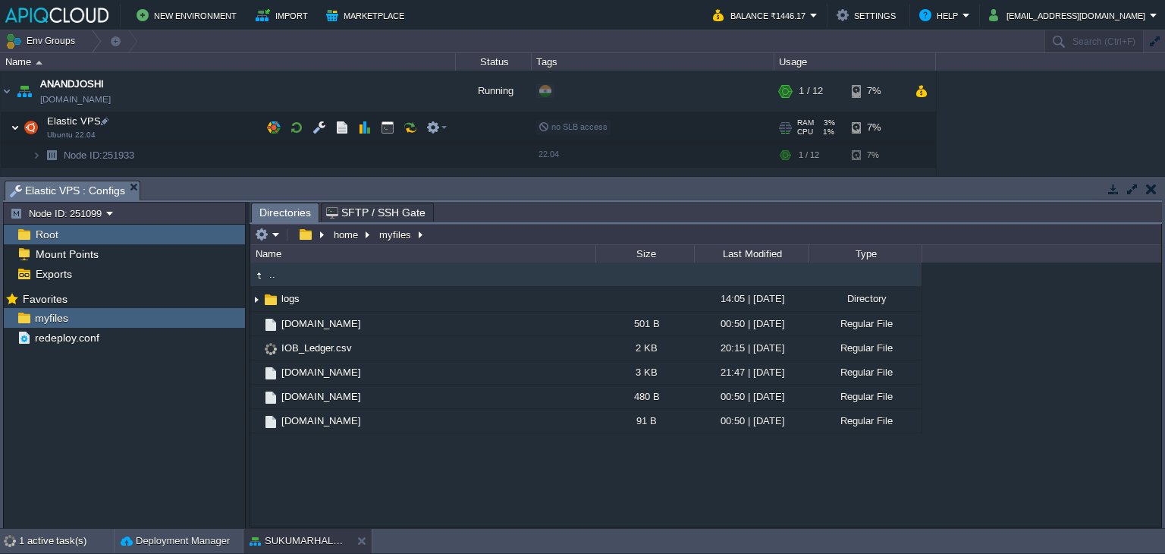
click at [18, 124] on img at bounding box center [15, 127] width 9 height 30
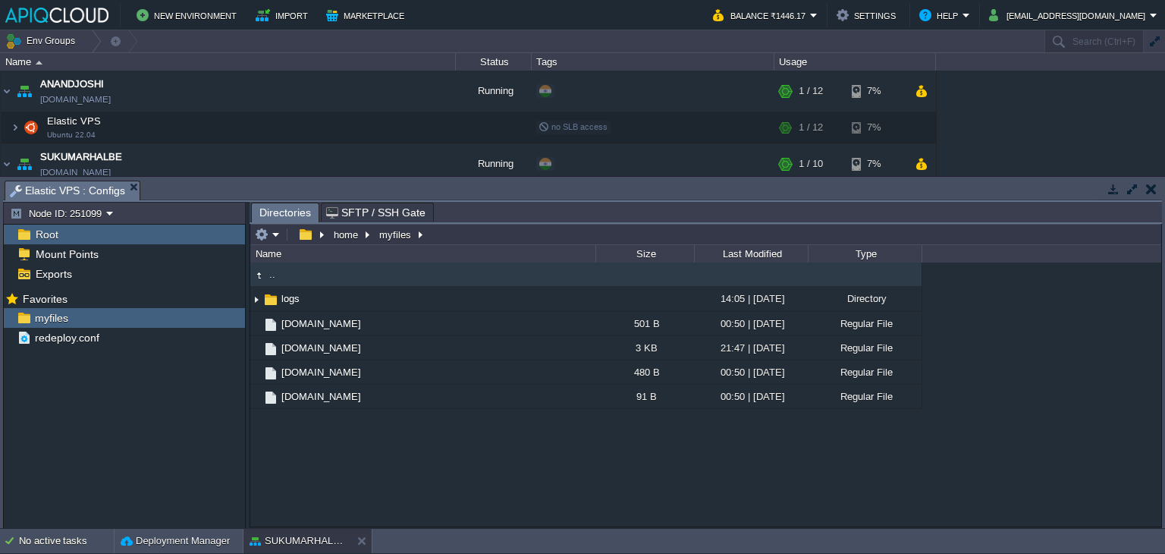
click at [1144, 192] on td at bounding box center [1150, 189] width 19 height 18
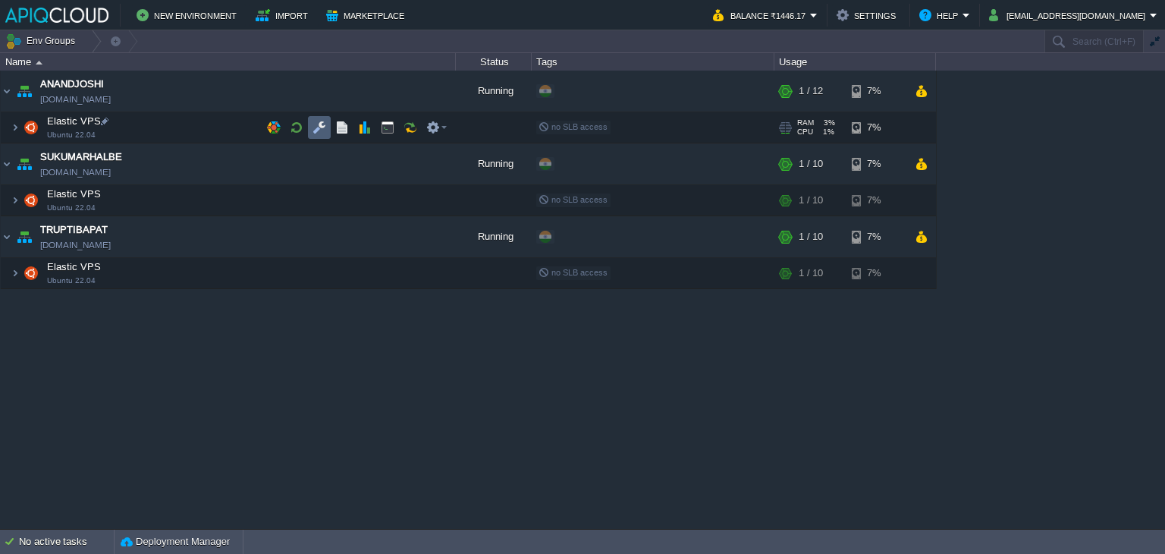
click at [322, 121] on button "button" at bounding box center [319, 128] width 14 height 14
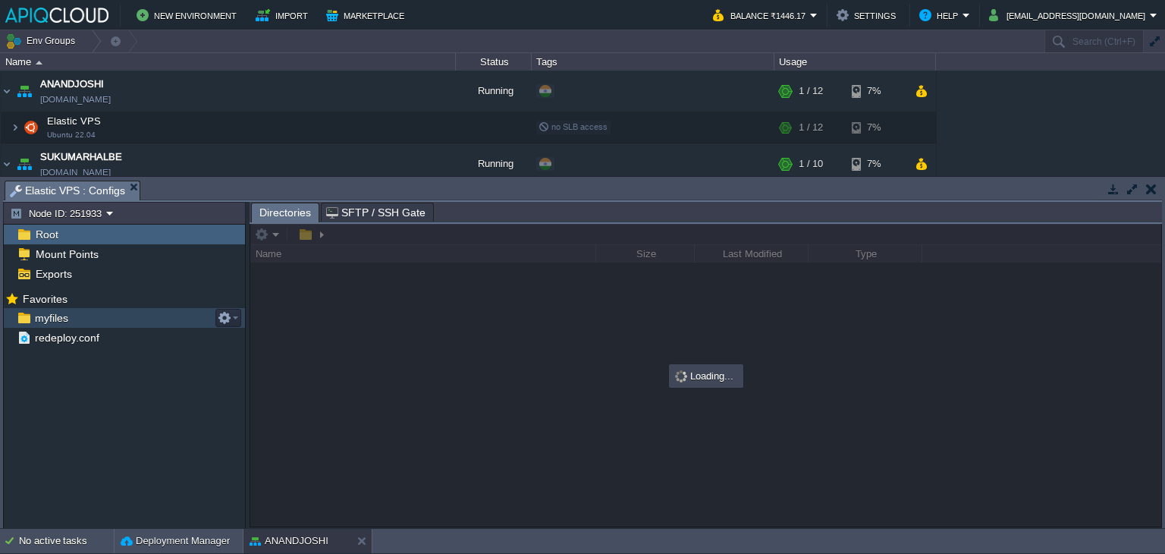
click at [41, 317] on span "myfiles" at bounding box center [51, 318] width 39 height 14
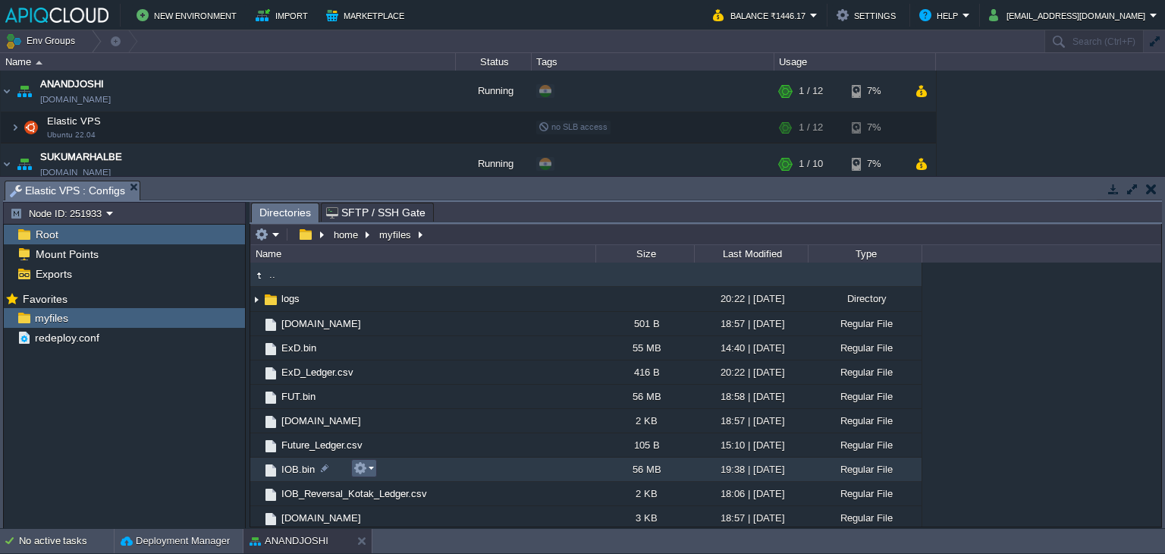
click at [369, 471] on em at bounding box center [363, 468] width 20 height 14
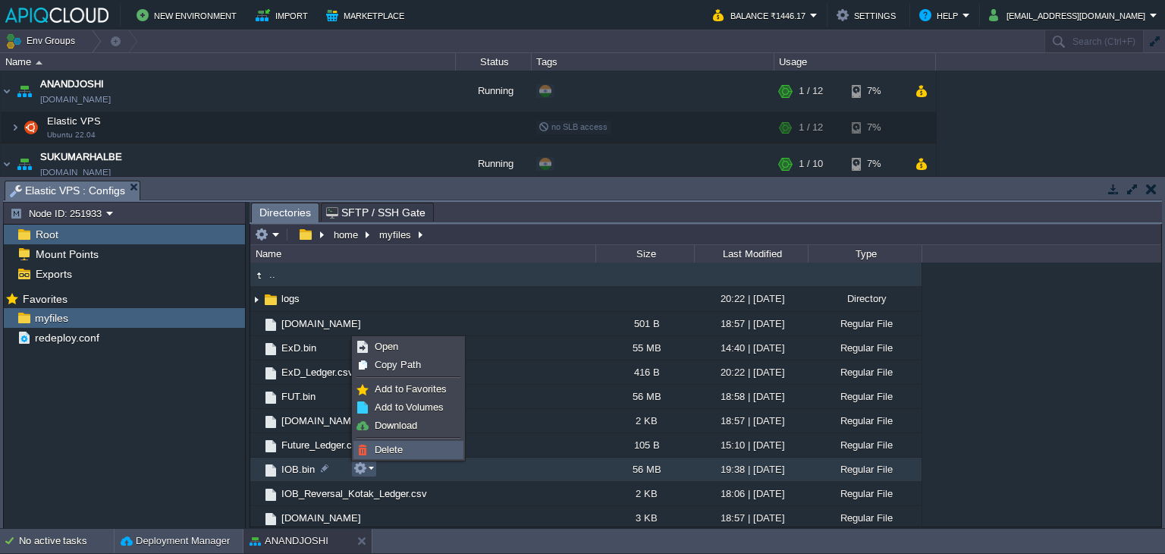
click at [388, 451] on span "Delete" at bounding box center [389, 449] width 28 height 11
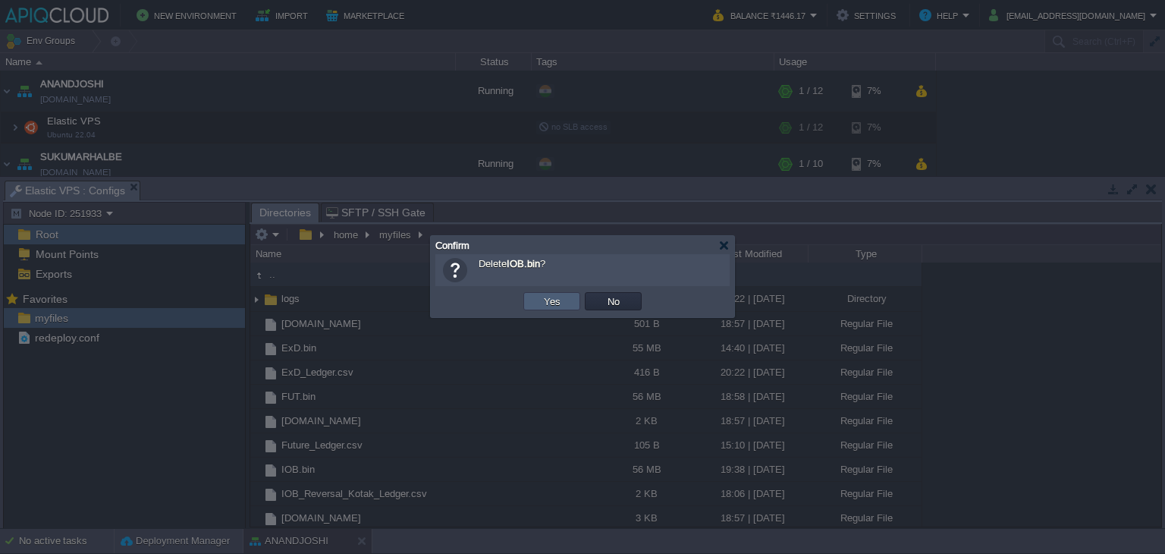
click at [564, 296] on td "Yes" at bounding box center [551, 301] width 57 height 18
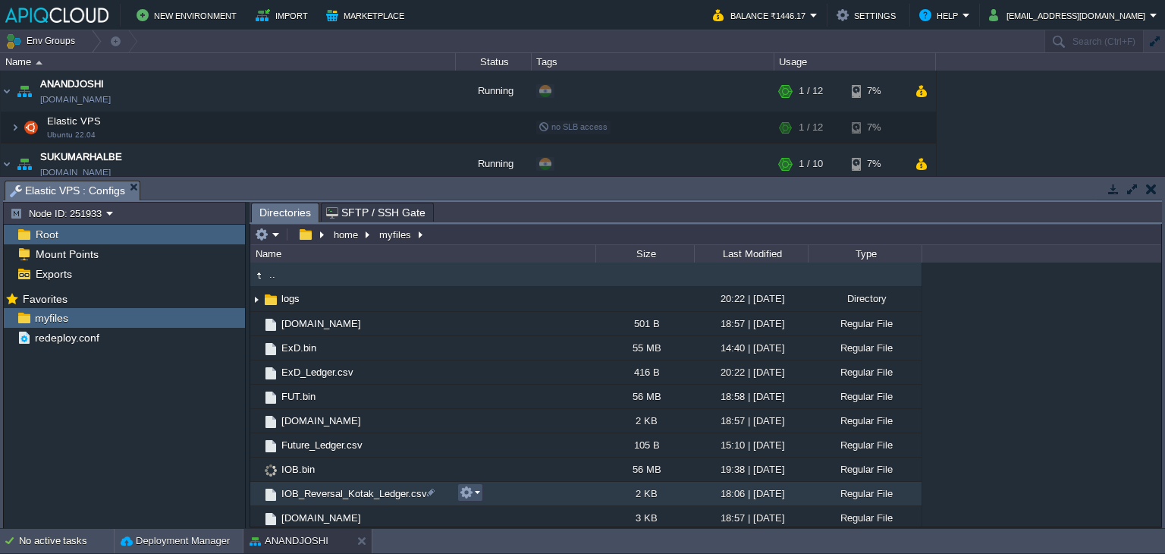
click at [472, 491] on button "button" at bounding box center [466, 492] width 14 height 14
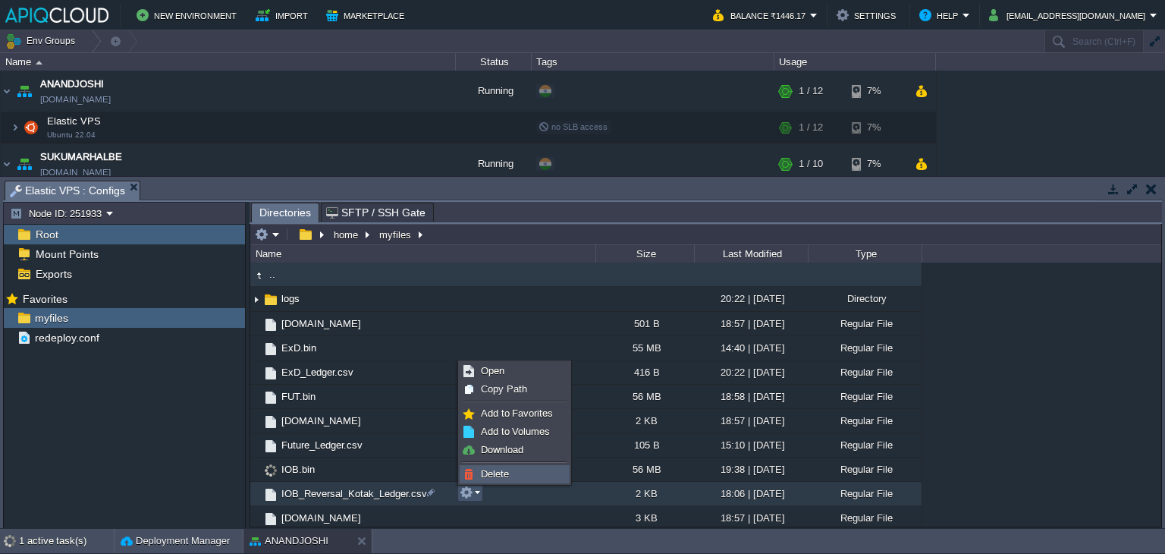
click at [494, 472] on span "Delete" at bounding box center [495, 473] width 28 height 11
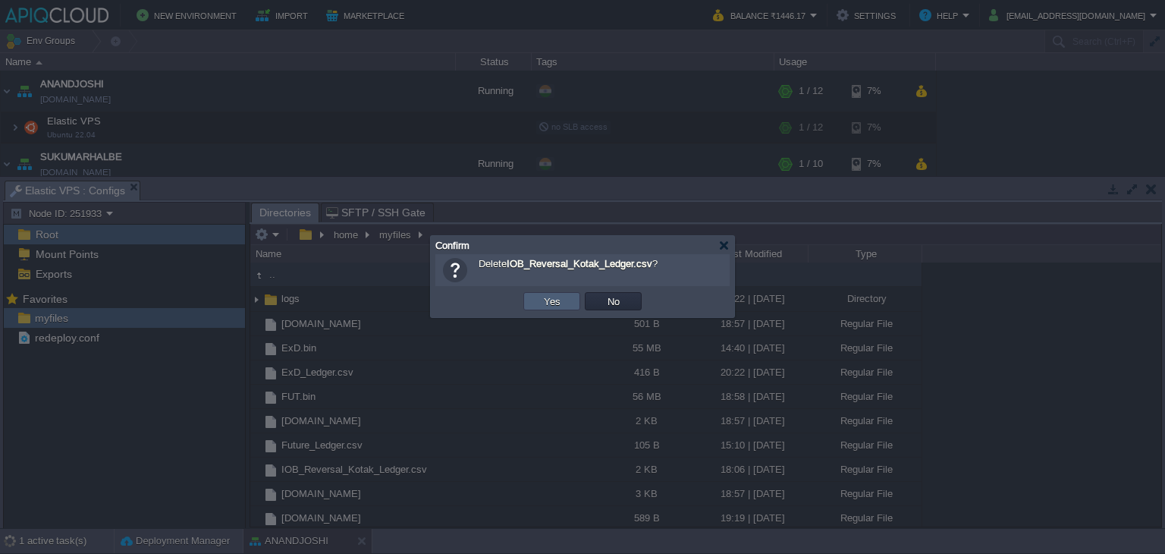
click at [551, 300] on button "Yes" at bounding box center [552, 301] width 26 height 14
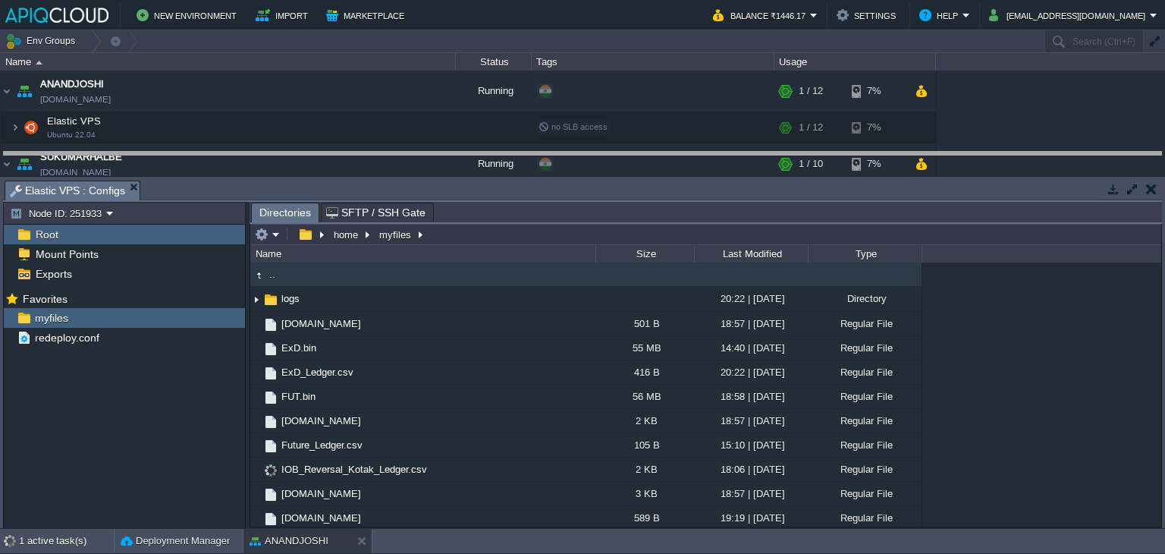
click at [461, 151] on body "New Environment Import Marketplace Bonus ₹0.00 Upgrade Account Balance ₹1446.17…" at bounding box center [582, 277] width 1165 height 554
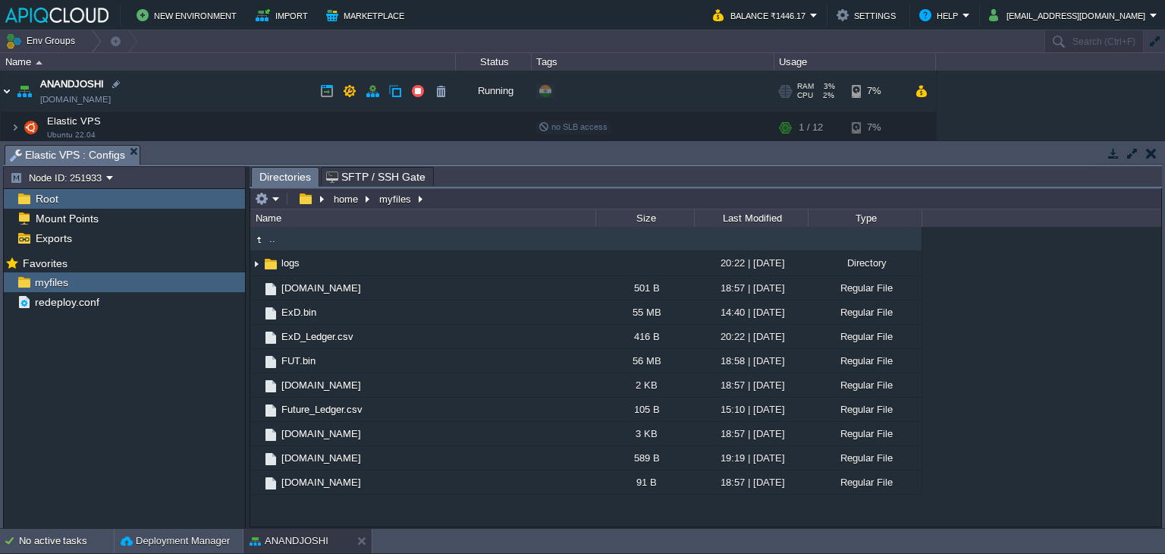
click at [7, 88] on img at bounding box center [7, 91] width 12 height 41
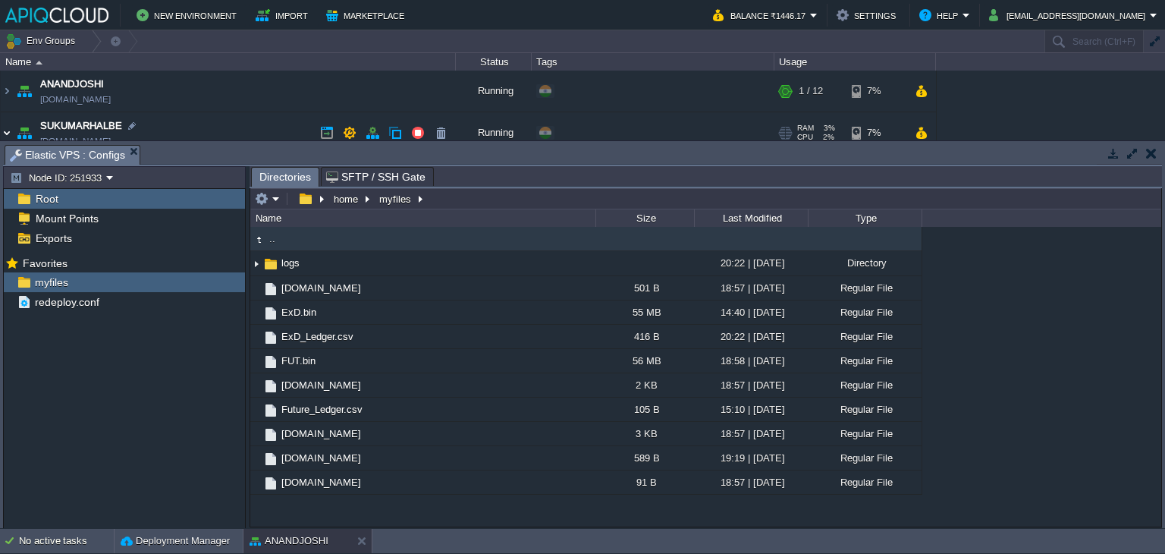
click at [8, 131] on img at bounding box center [7, 132] width 12 height 41
click at [1150, 151] on button "button" at bounding box center [1151, 153] width 11 height 14
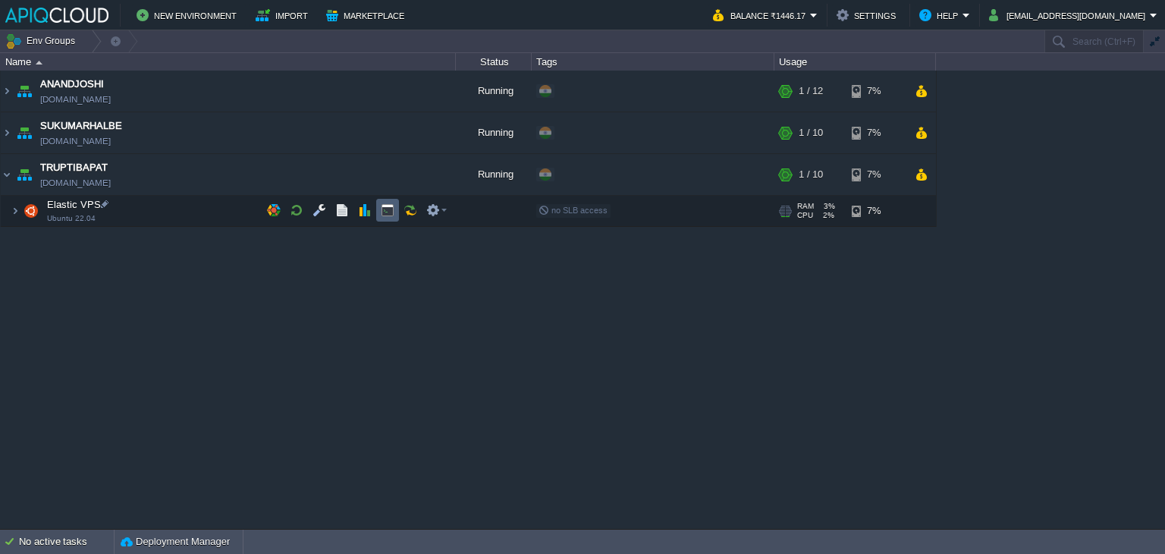
click at [382, 209] on button "button" at bounding box center [388, 210] width 14 height 14
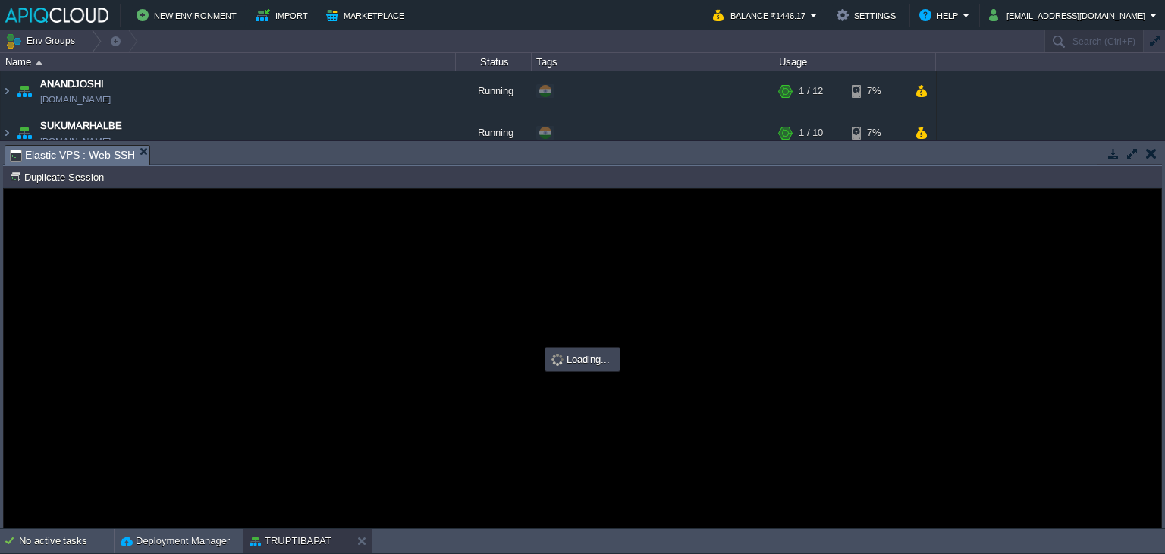
scroll to position [0, 0]
type input "#000000"
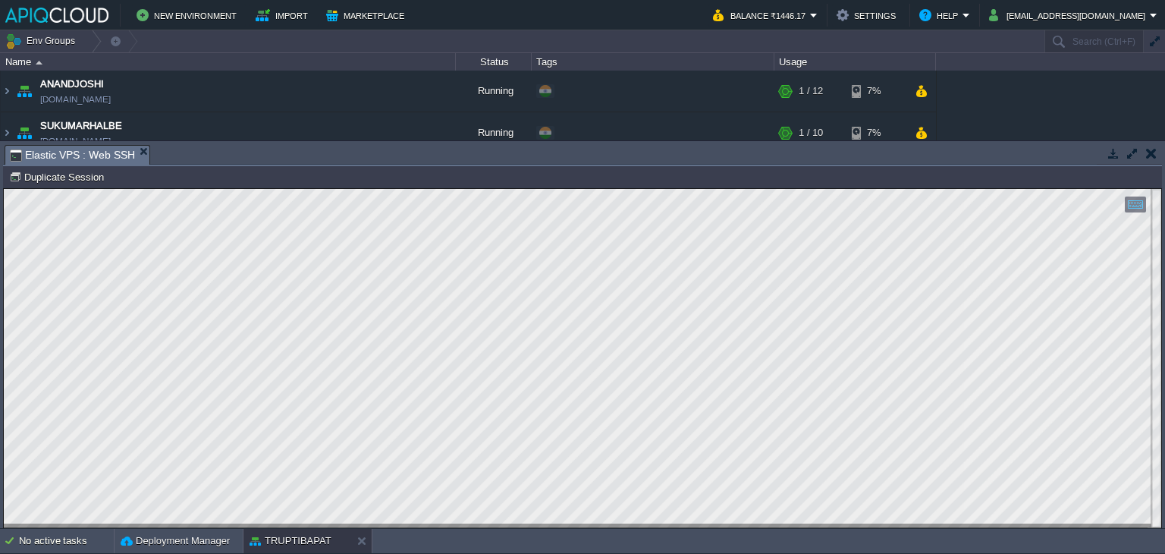
click at [1150, 158] on button "button" at bounding box center [1151, 153] width 11 height 14
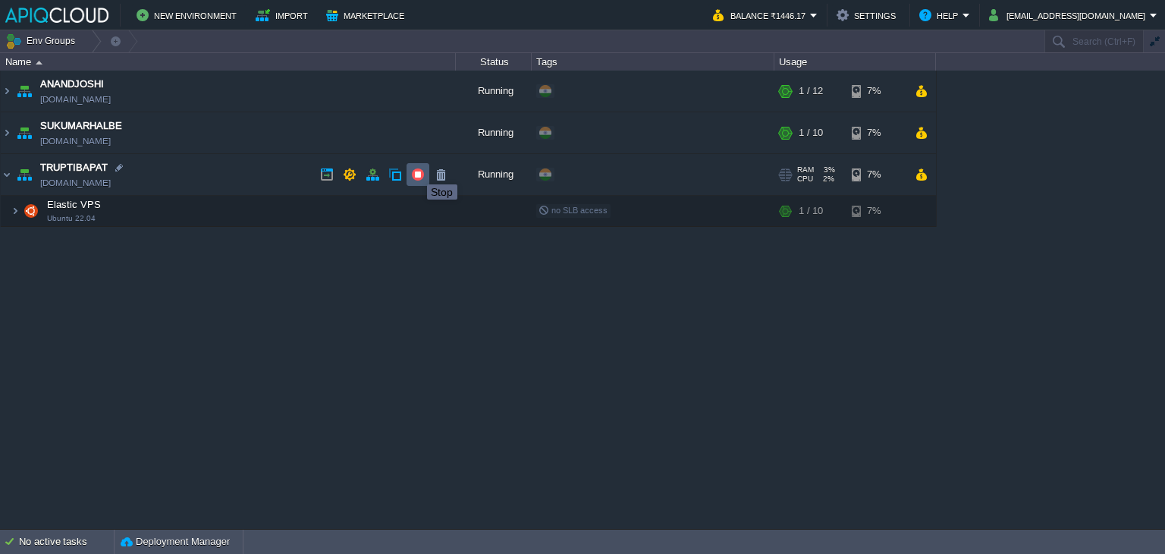
click at [416, 171] on button "button" at bounding box center [418, 175] width 14 height 14
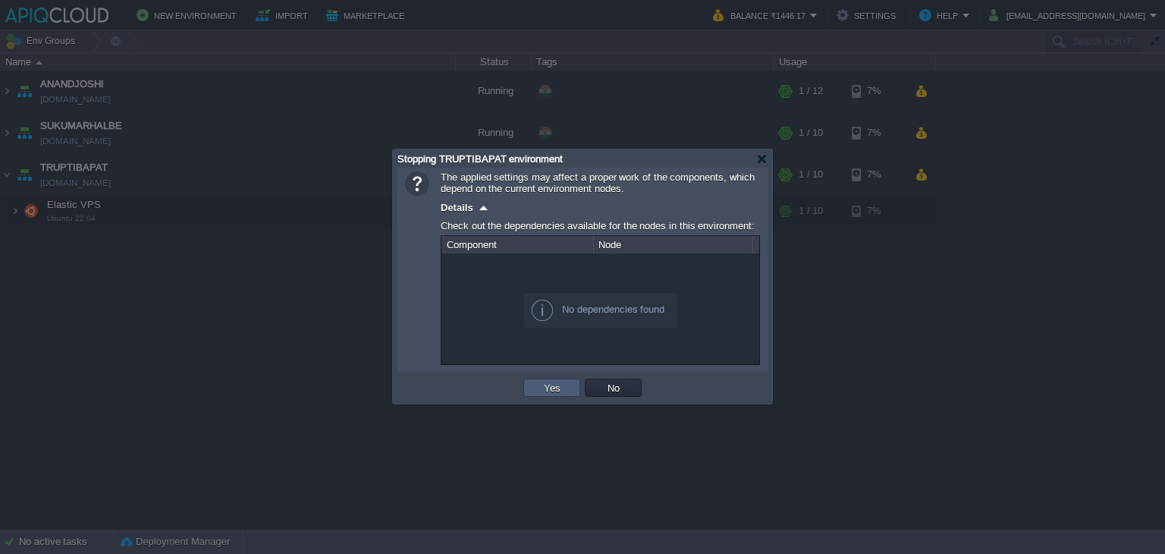
click at [555, 384] on button "Yes" at bounding box center [552, 388] width 26 height 14
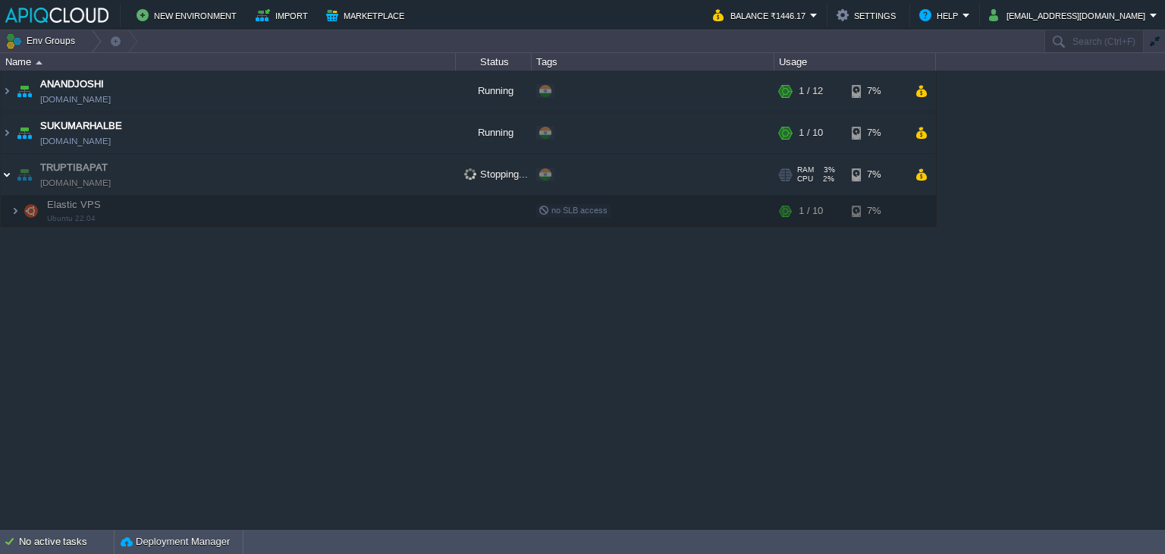
click at [9, 172] on img at bounding box center [7, 174] width 12 height 41
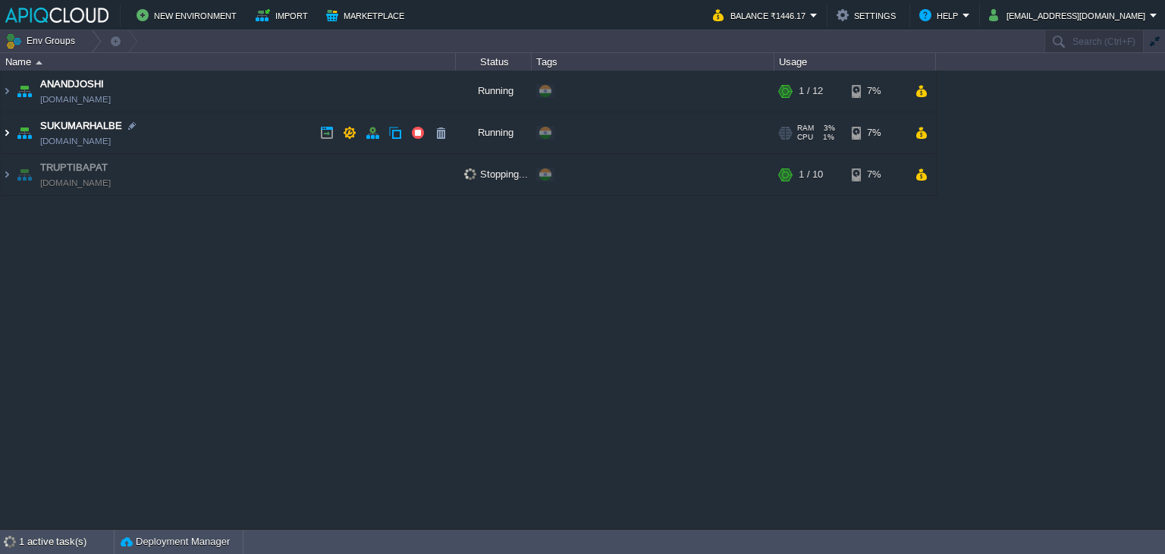
click at [10, 132] on img at bounding box center [7, 132] width 12 height 41
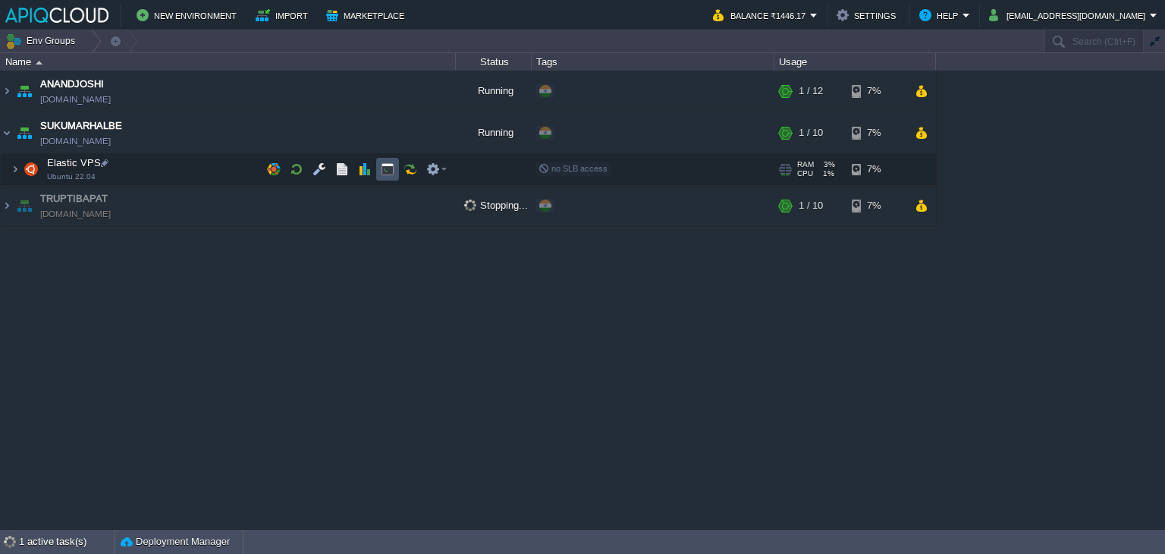
click at [391, 165] on button "button" at bounding box center [388, 169] width 14 height 14
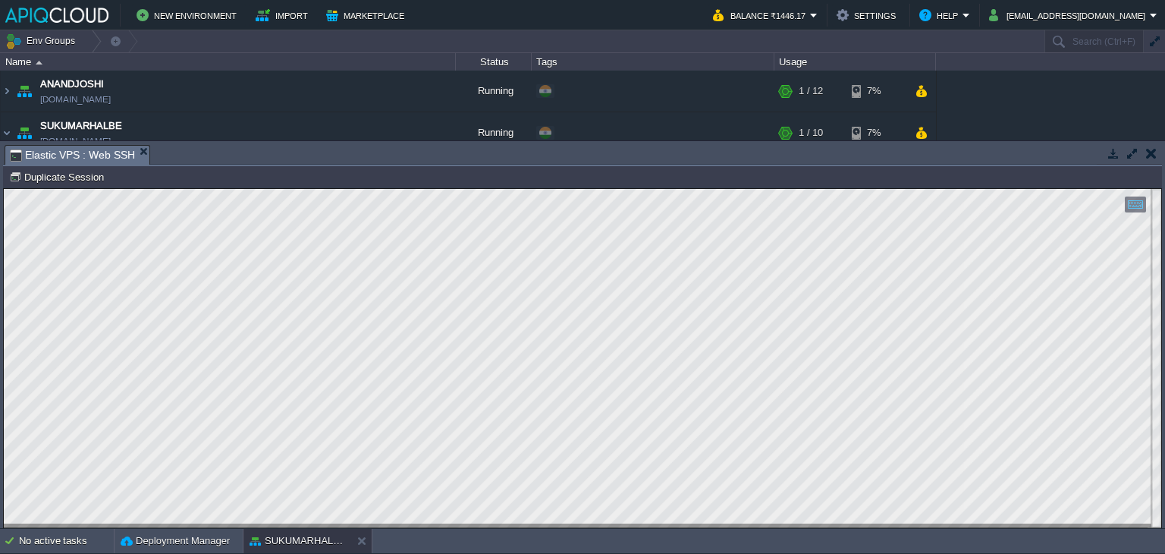
click at [1152, 147] on button "button" at bounding box center [1151, 153] width 11 height 14
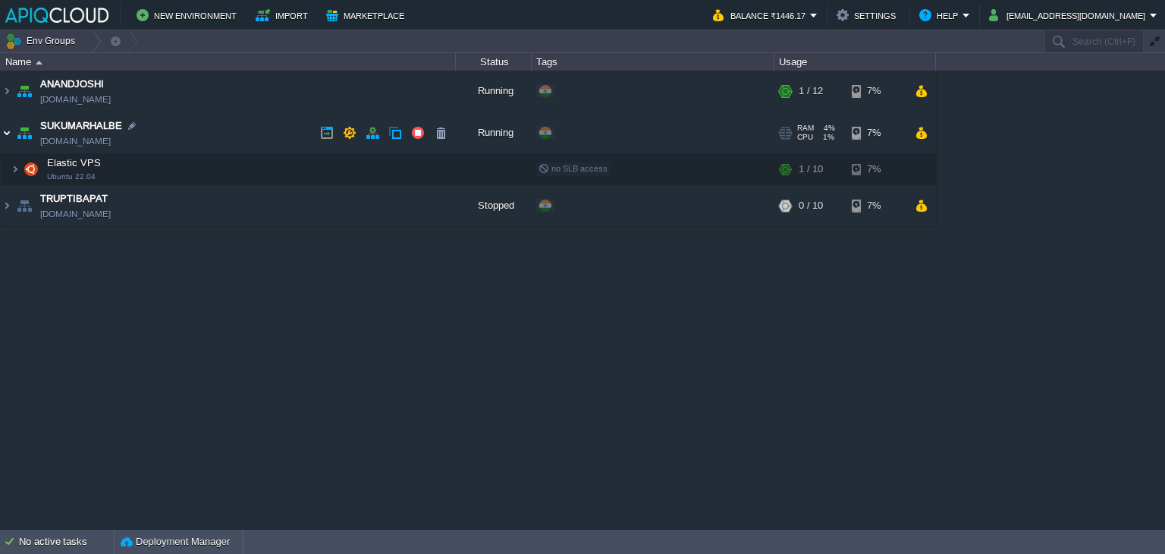
click at [4, 133] on img at bounding box center [7, 132] width 12 height 41
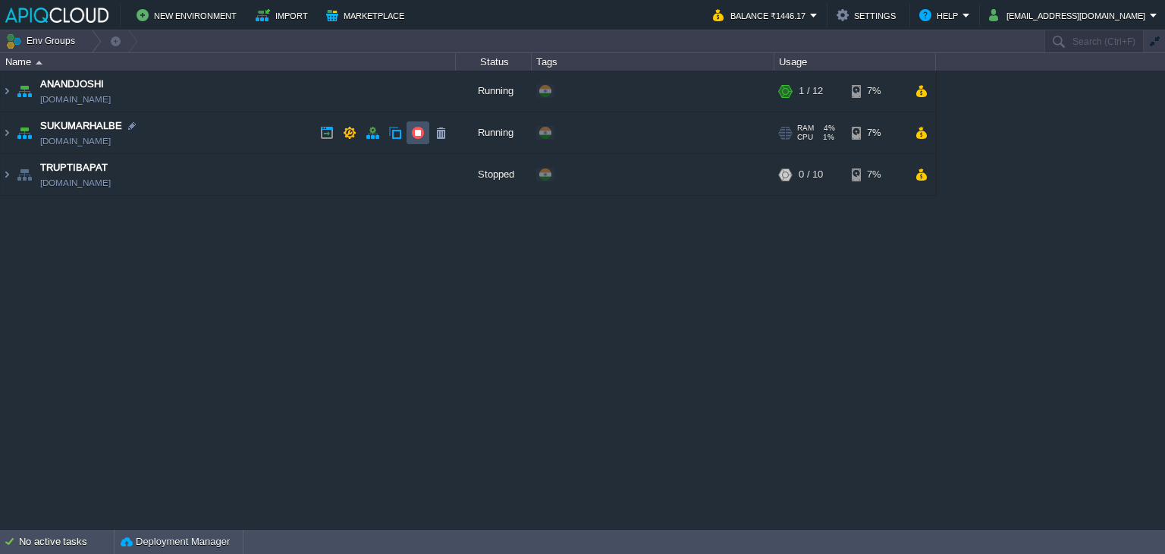
click at [423, 131] on button "button" at bounding box center [418, 133] width 14 height 14
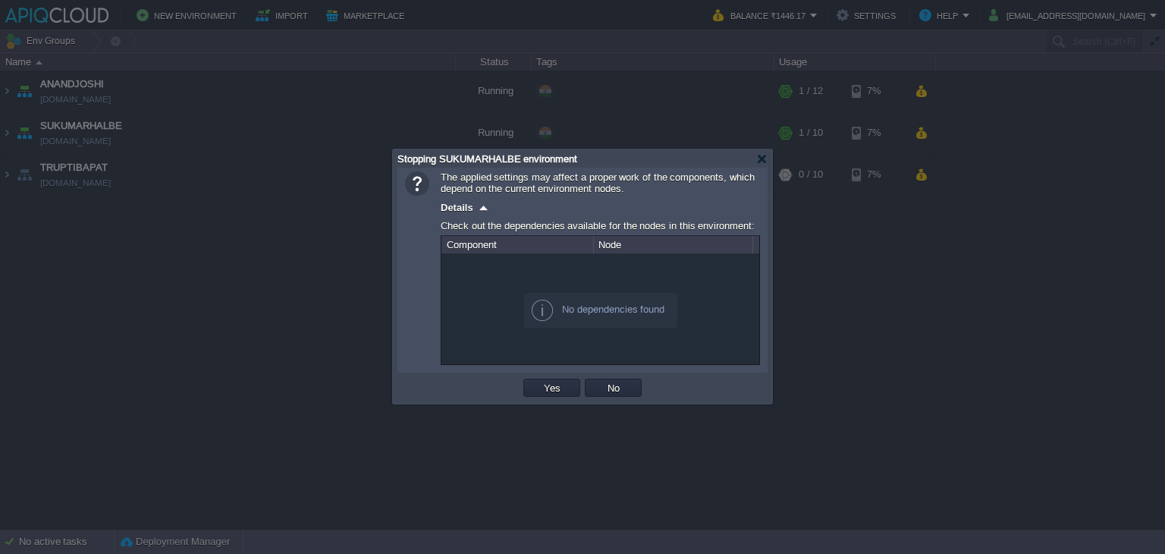
click at [539, 378] on td "Yes" at bounding box center [551, 387] width 61 height 23
click at [544, 391] on button "Yes" at bounding box center [552, 388] width 26 height 14
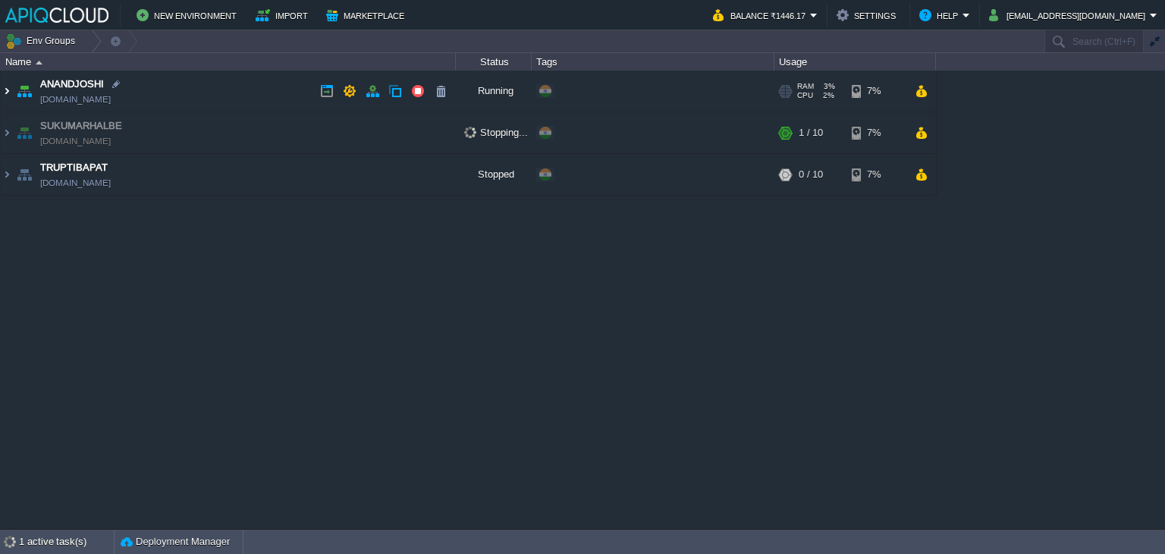
click at [8, 87] on img at bounding box center [7, 91] width 12 height 41
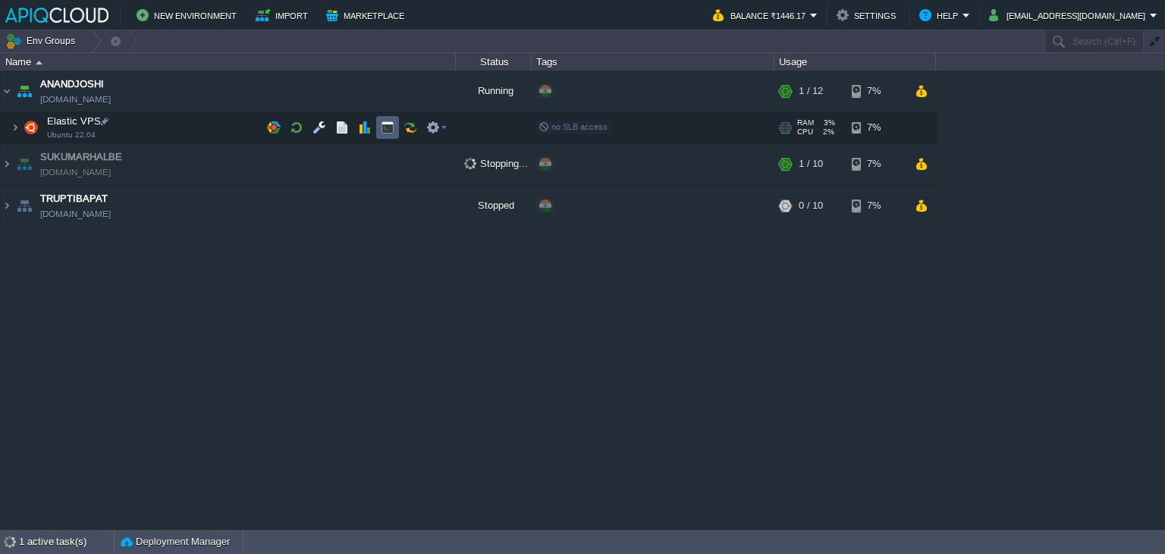
click at [389, 127] on button "button" at bounding box center [388, 128] width 14 height 14
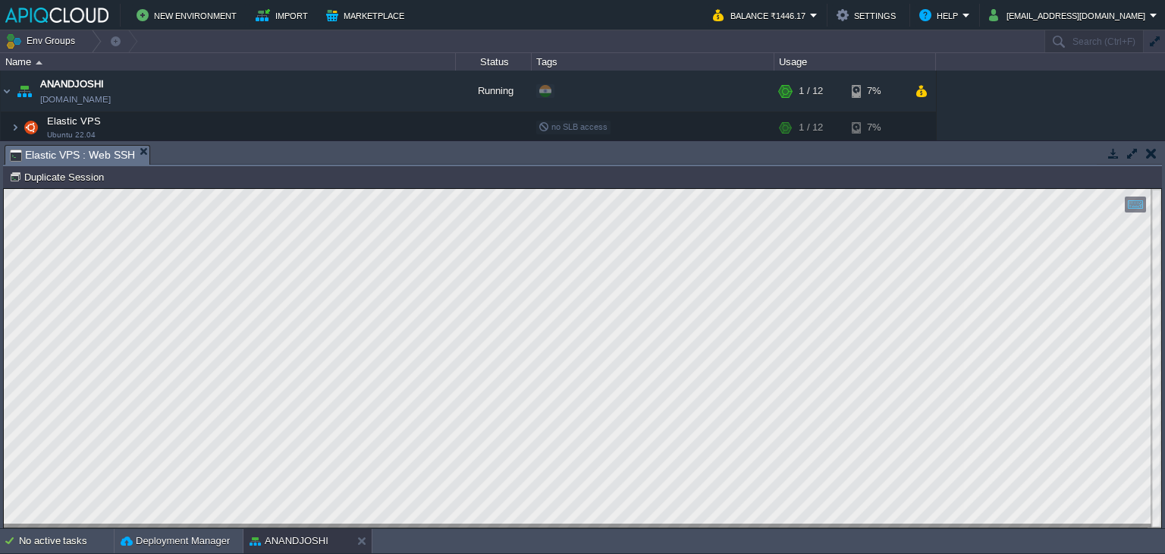
click at [1149, 153] on button "button" at bounding box center [1151, 153] width 11 height 14
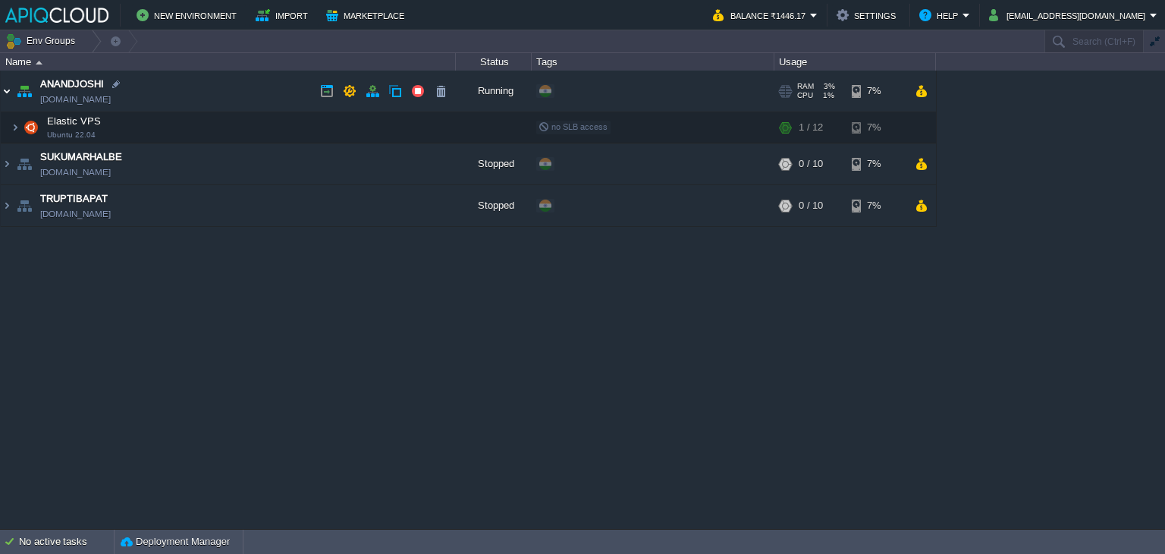
click at [10, 89] on img at bounding box center [7, 91] width 12 height 41
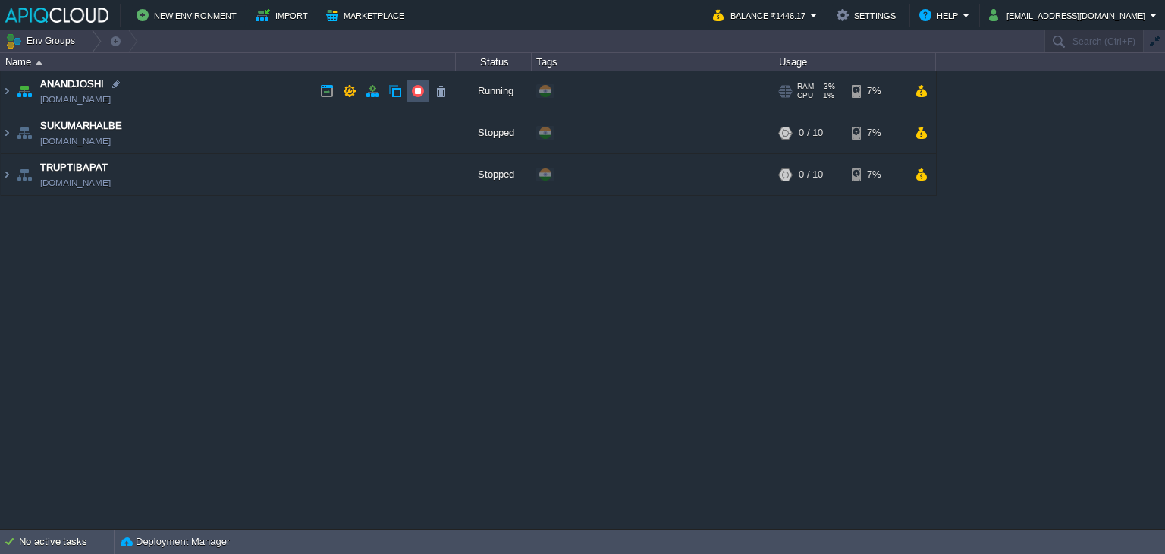
click at [419, 92] on button "button" at bounding box center [418, 91] width 14 height 14
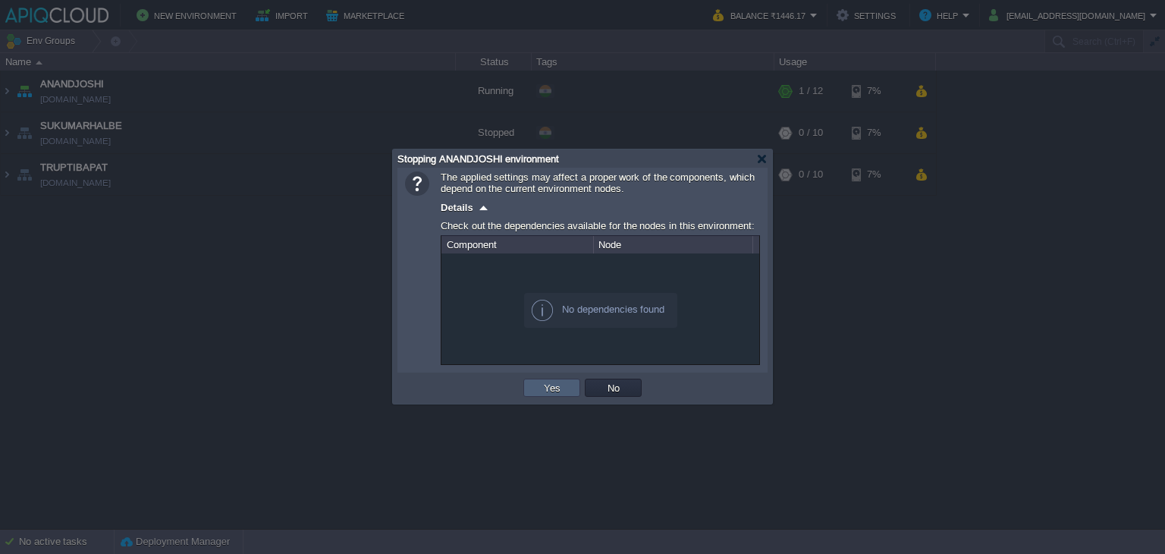
click at [541, 387] on button "Yes" at bounding box center [552, 388] width 26 height 14
